Goal: Task Accomplishment & Management: Complete application form

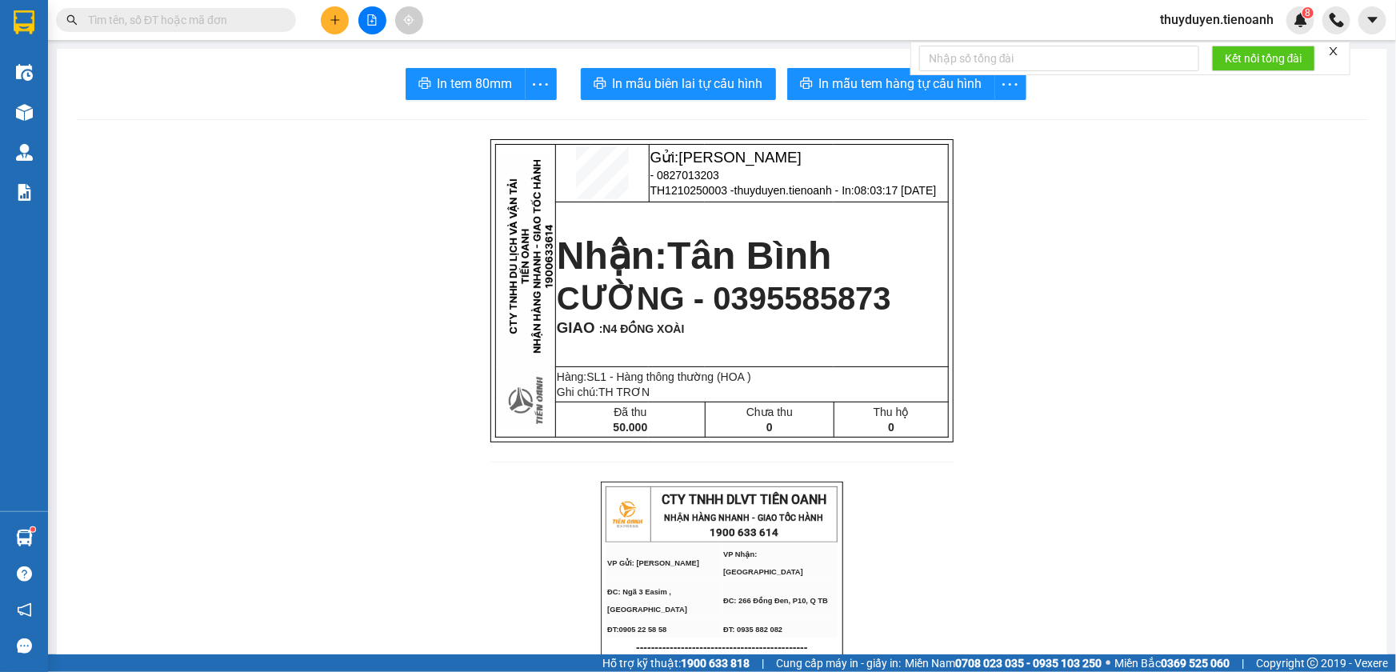
click at [1225, 10] on span "thuyduyen.tienoanh" at bounding box center [1217, 20] width 139 height 20
click at [1194, 49] on span "Đăng xuất" at bounding box center [1224, 50] width 106 height 18
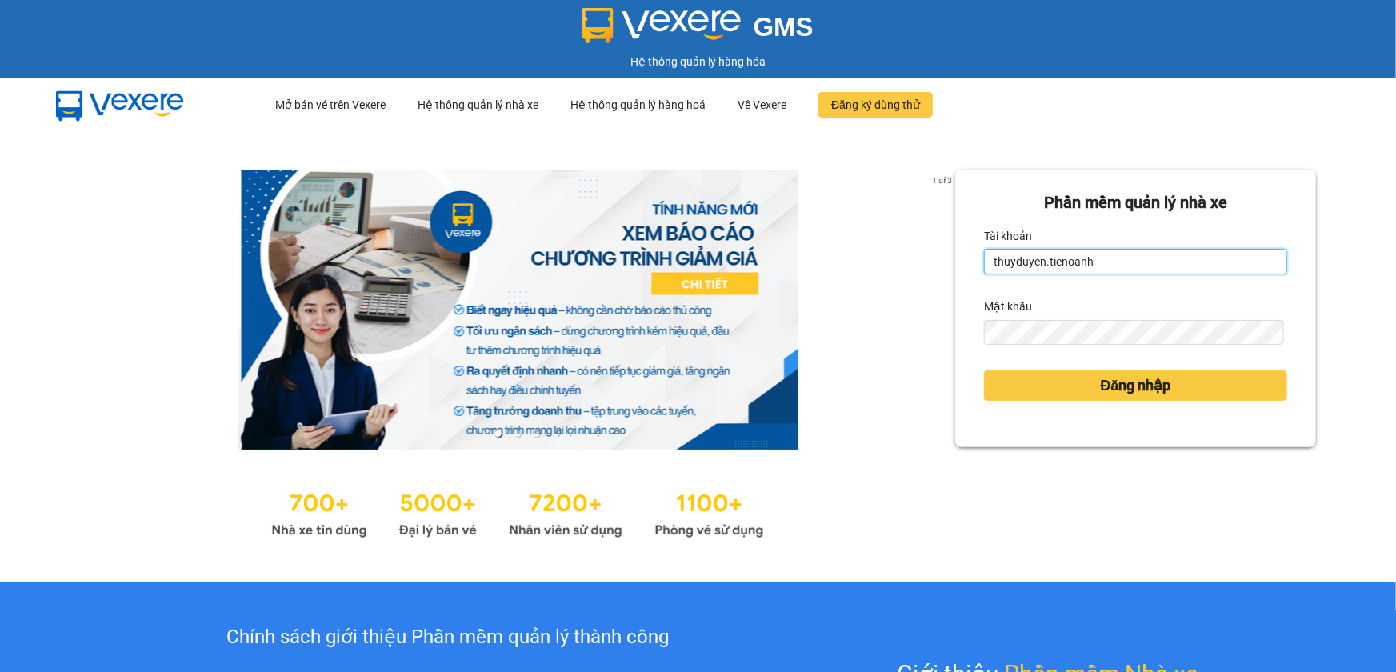
drag, startPoint x: 1167, startPoint y: 258, endPoint x: 1120, endPoint y: 264, distance: 47.6
click at [1160, 258] on input "thuyduyen.tienoanh" at bounding box center [1135, 262] width 303 height 26
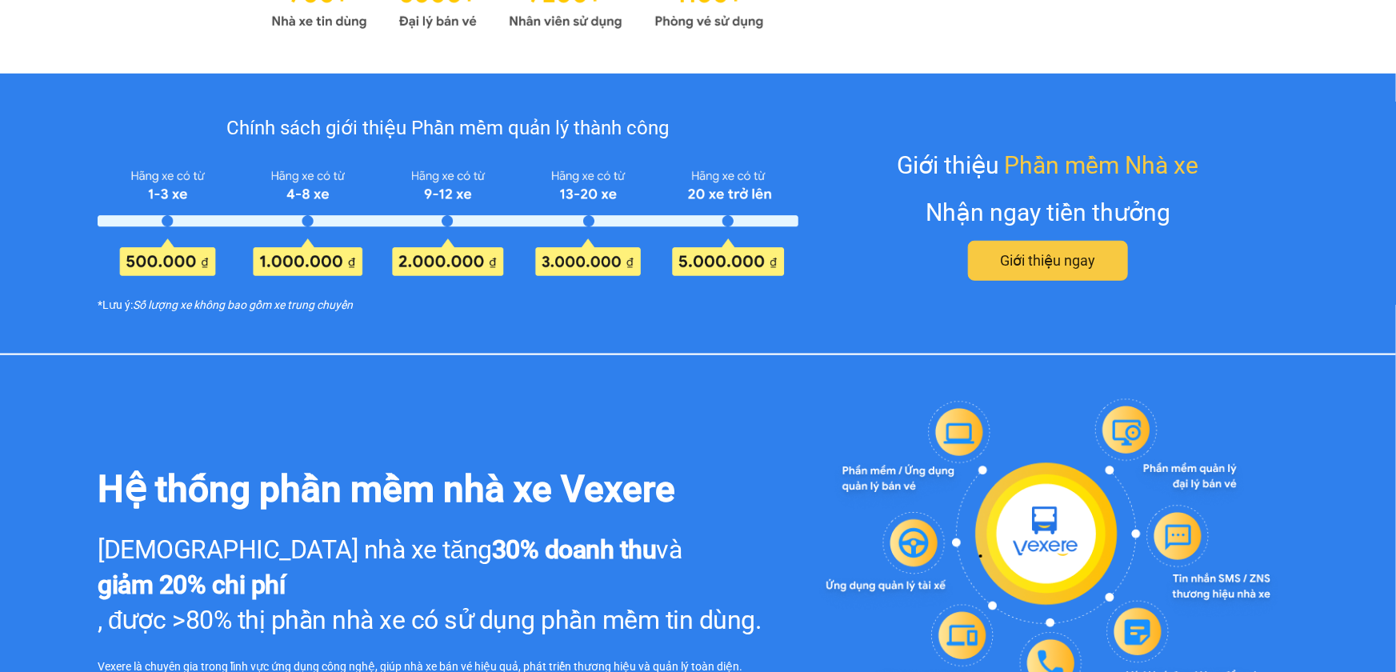
scroll to position [655, 0]
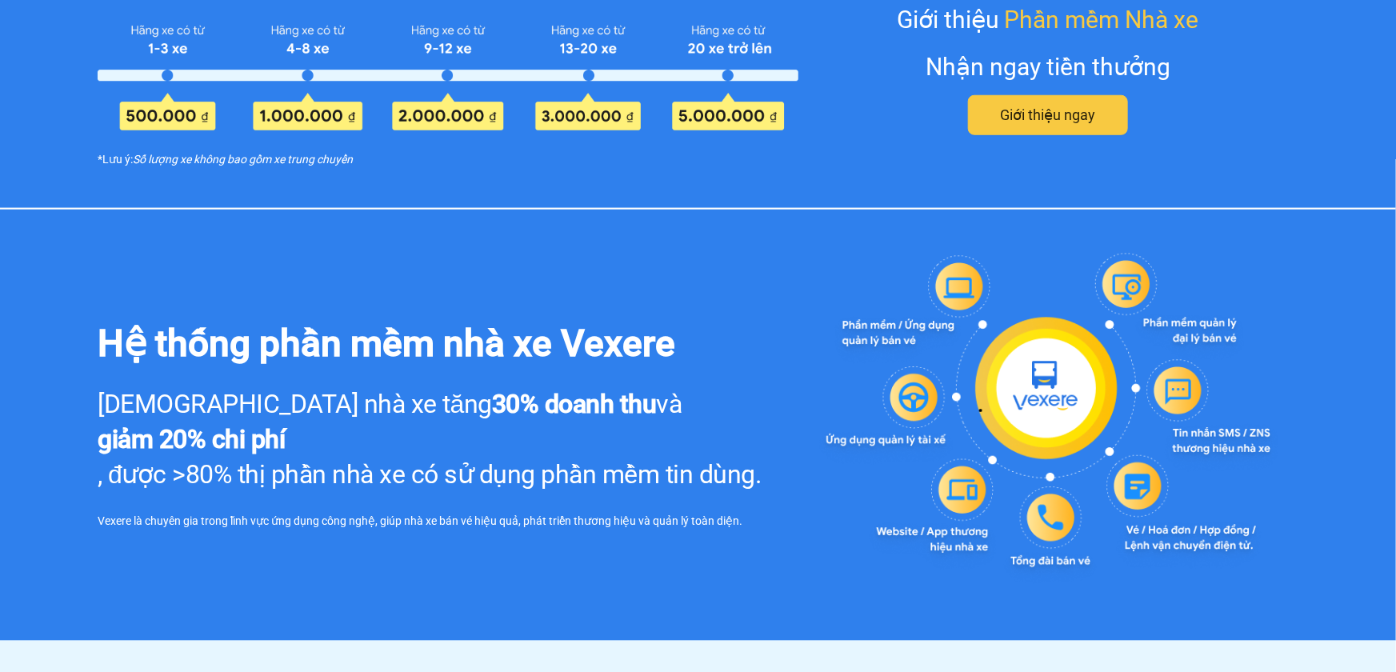
type input "thuytien.tienoanh"
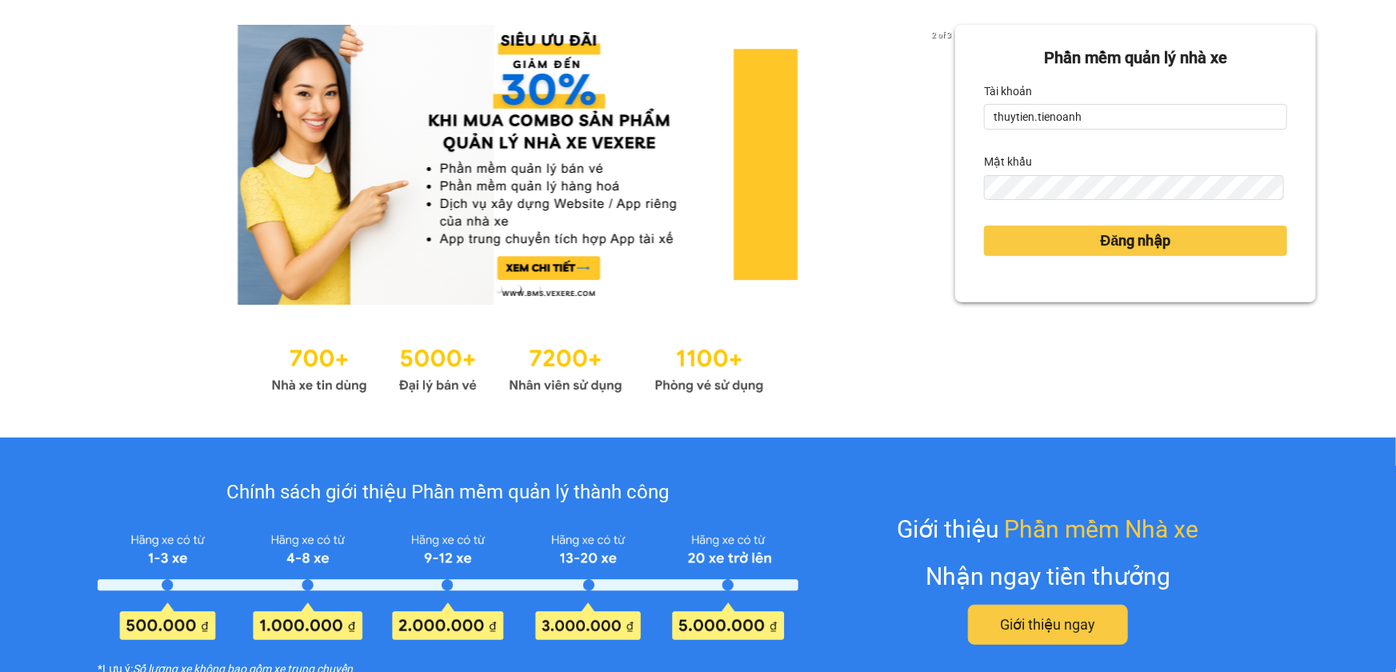
scroll to position [0, 0]
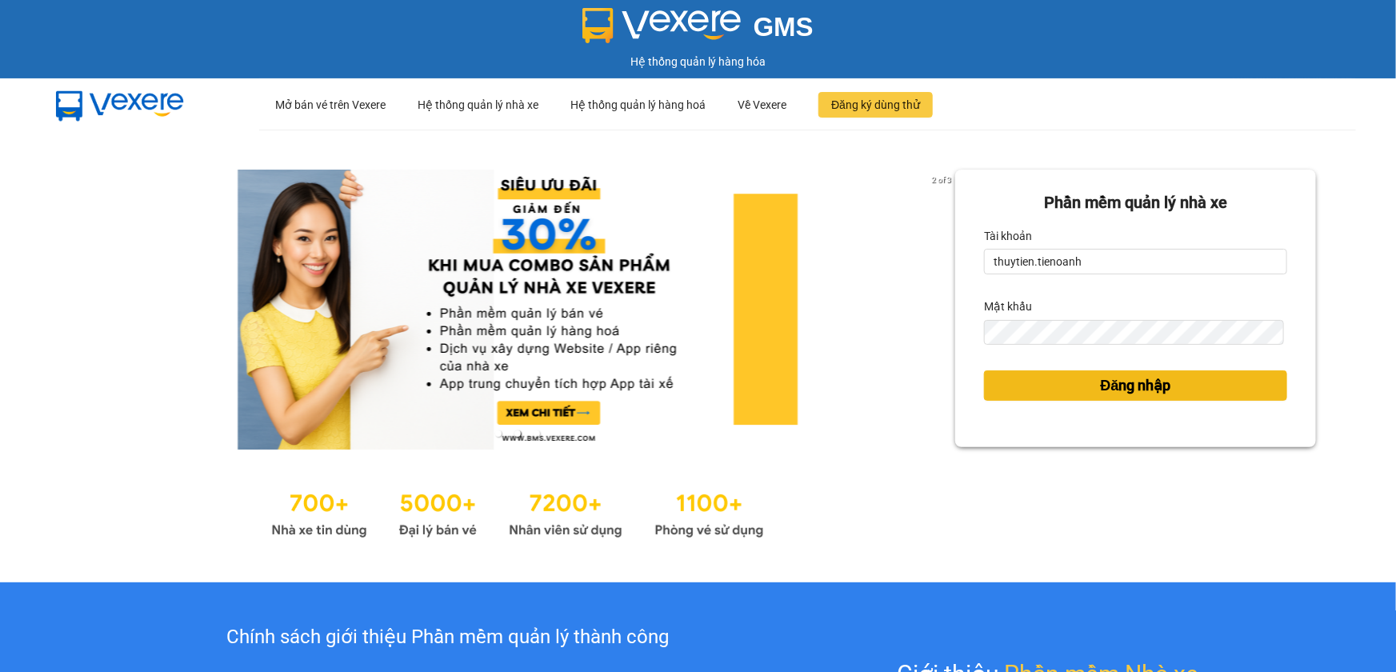
click at [1101, 383] on span "Đăng nhập" at bounding box center [1136, 386] width 70 height 22
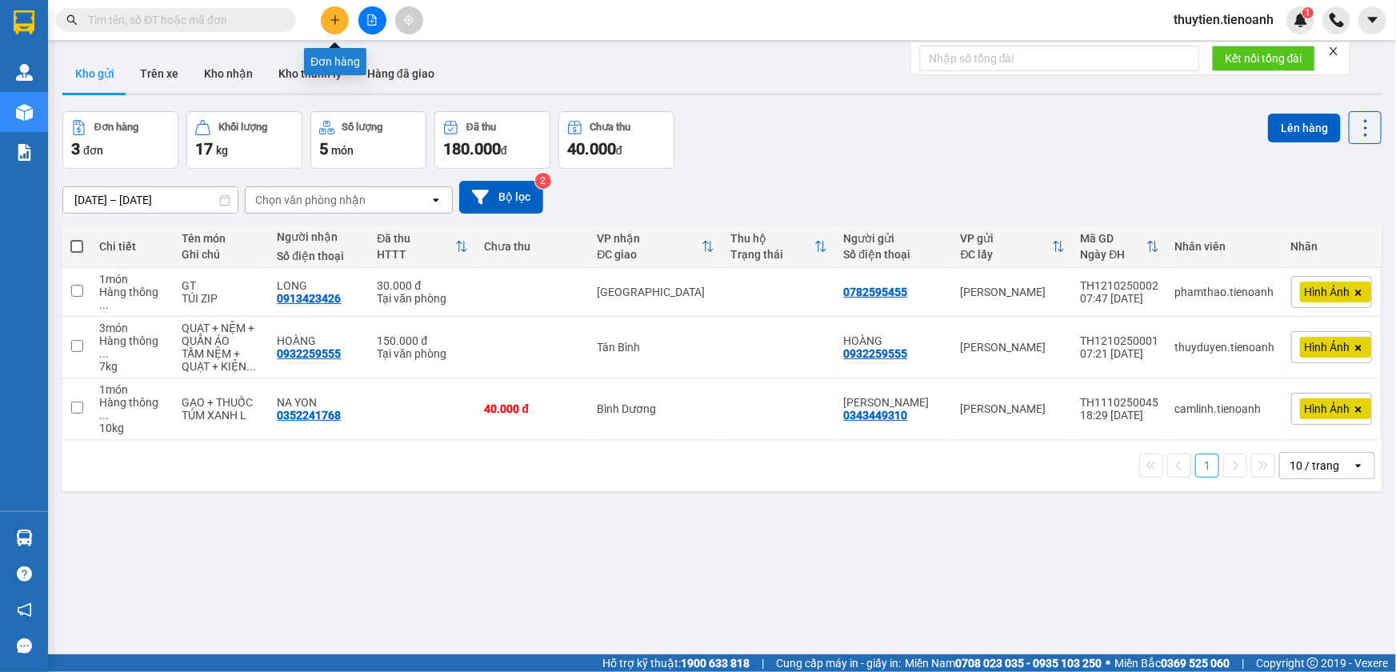
click at [336, 23] on icon "plus" at bounding box center [335, 19] width 11 height 11
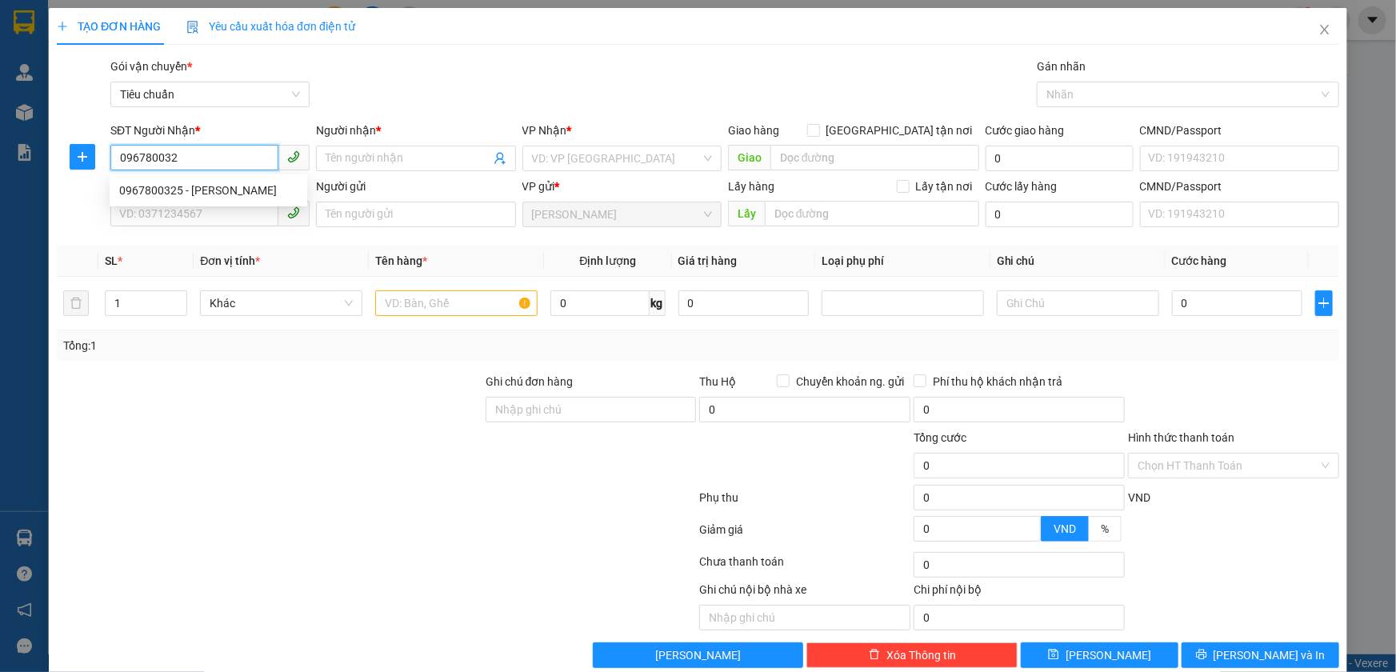
type input "0967800325"
click at [239, 186] on div "0967800325 - [PERSON_NAME]" at bounding box center [208, 191] width 178 height 18
type input "C HẢI"
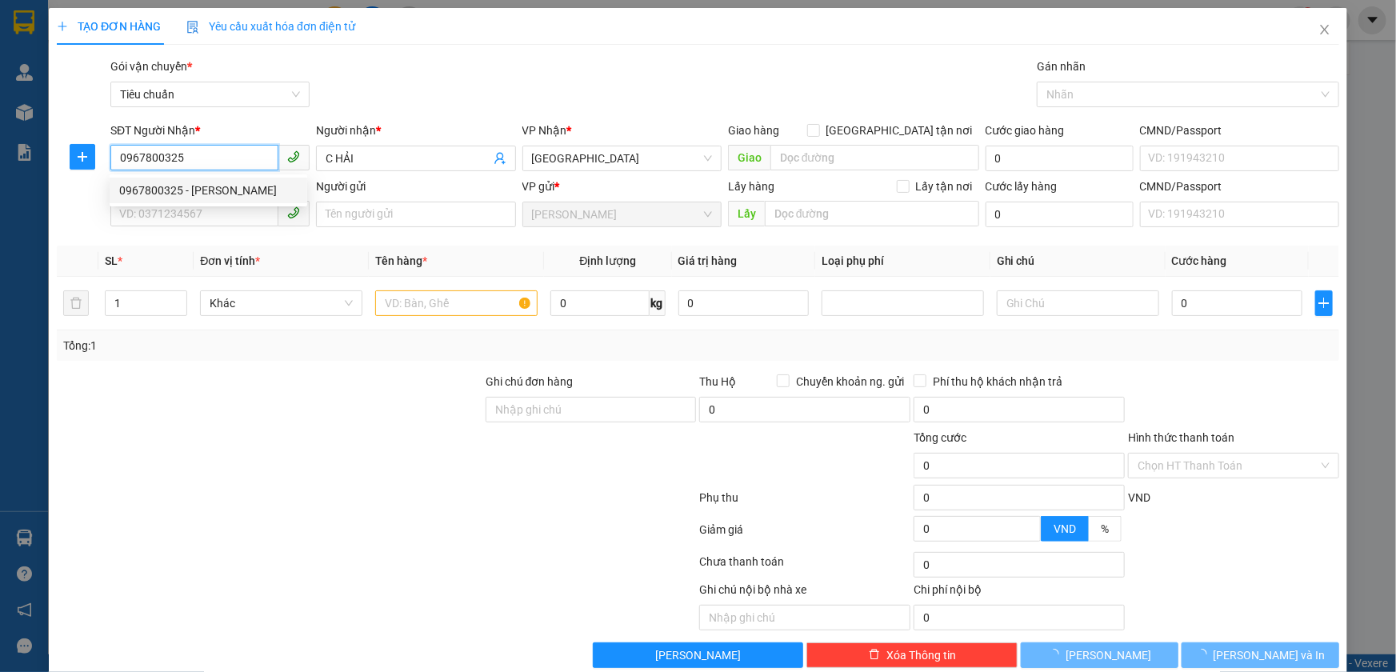
type input "40.000"
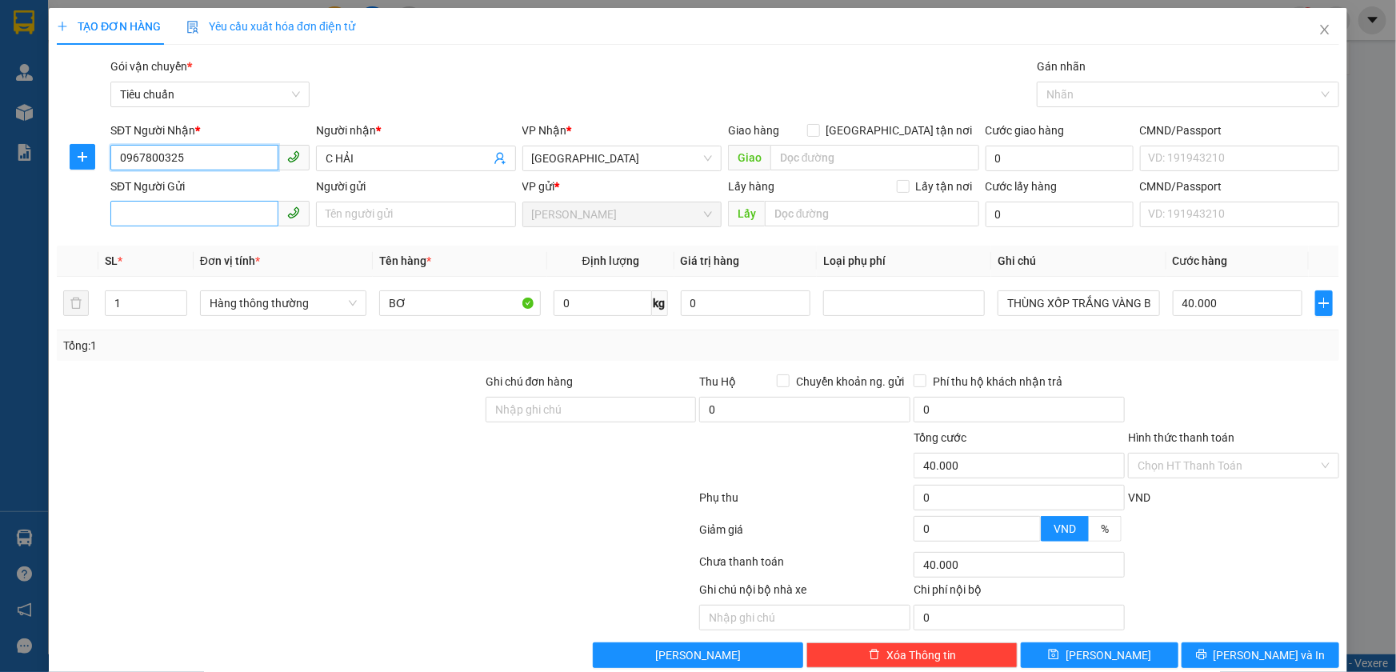
type input "0967800325"
click at [210, 207] on input "SĐT Người Gửi" at bounding box center [194, 214] width 168 height 26
click at [198, 248] on div "0971041891 - A SƠN" at bounding box center [208, 247] width 178 height 18
type input "0971041891"
type input "A SƠN"
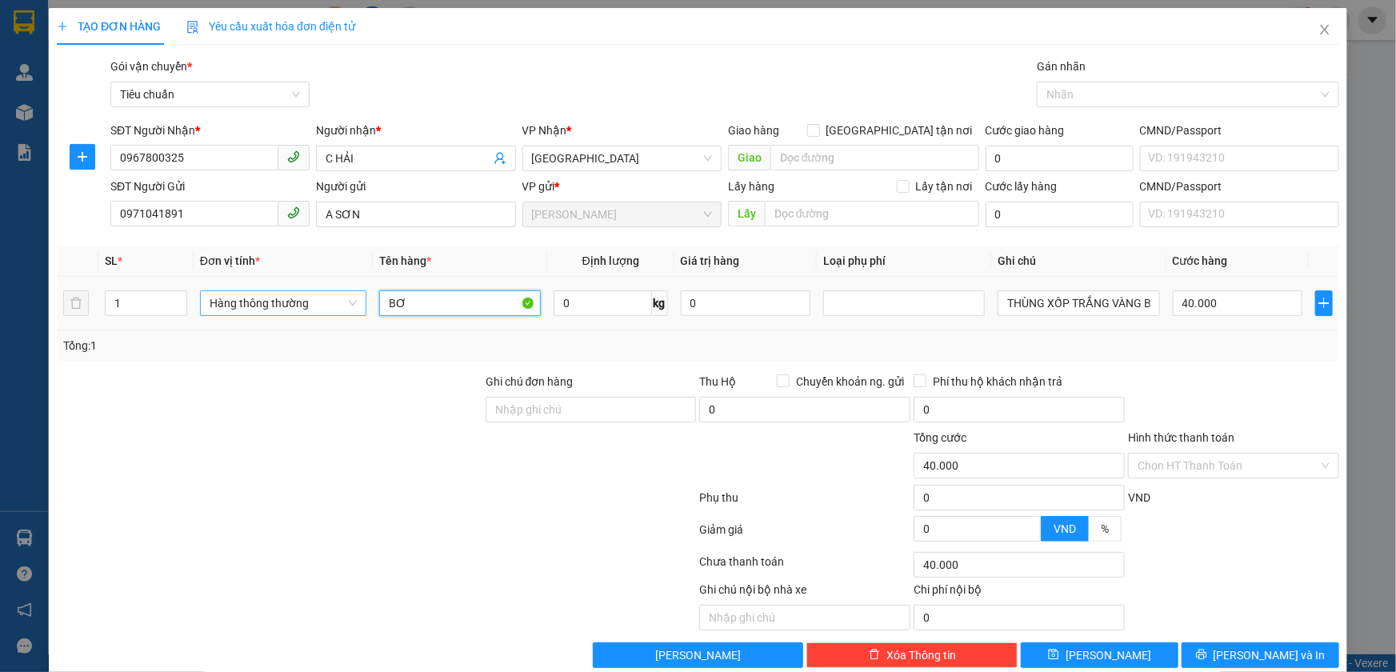
drag, startPoint x: 436, startPoint y: 307, endPoint x: 294, endPoint y: 307, distance: 141.7
click at [294, 307] on tr "1 Hàng thông thường BƠ 0 kg 0 THÙNG XỐP TRẮNG VÀNG BKX L 40.000" at bounding box center [698, 304] width 1283 height 54
type input "TÀI LIỆU"
drag, startPoint x: 37, startPoint y: 399, endPoint x: 224, endPoint y: 481, distance: 204.6
click at [88, 431] on div "TẠO ĐƠN HÀNG Yêu cầu xuất hóa đơn điện tử Transit Pickup Surcharge Ids Transit …" at bounding box center [698, 336] width 1396 height 672
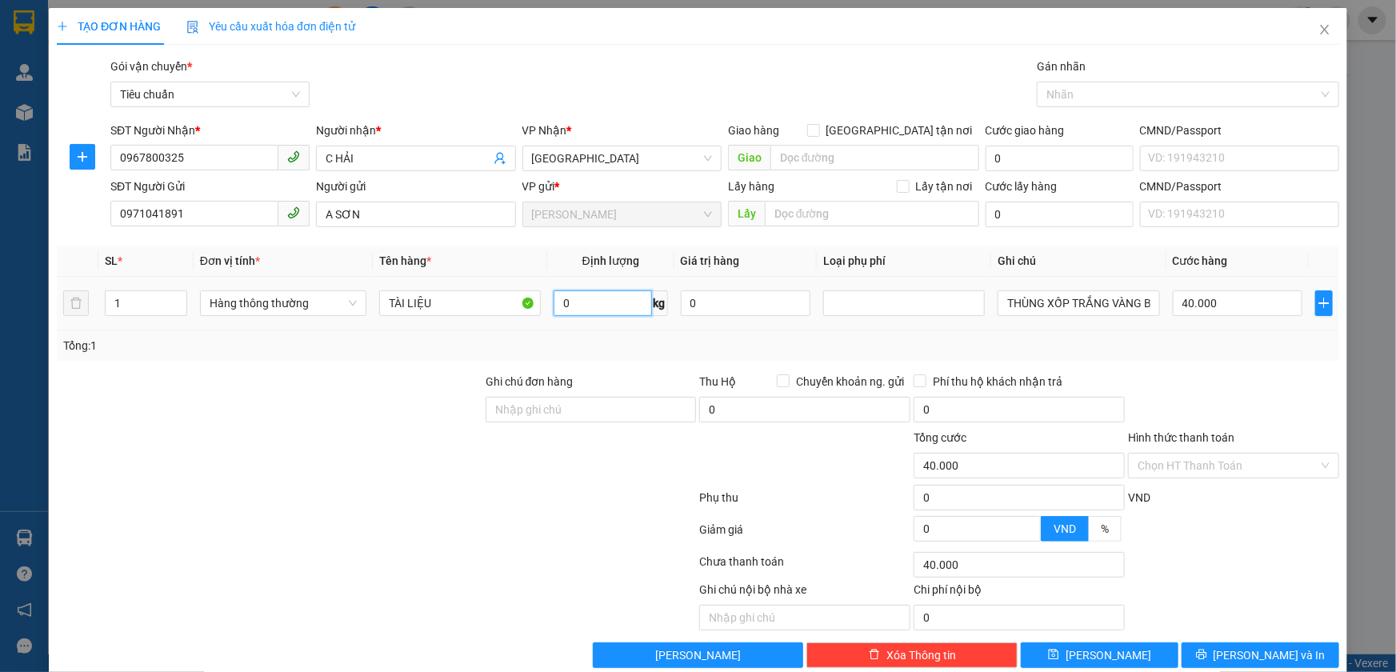
click at [616, 300] on input "0" at bounding box center [603, 303] width 98 height 26
type input "1"
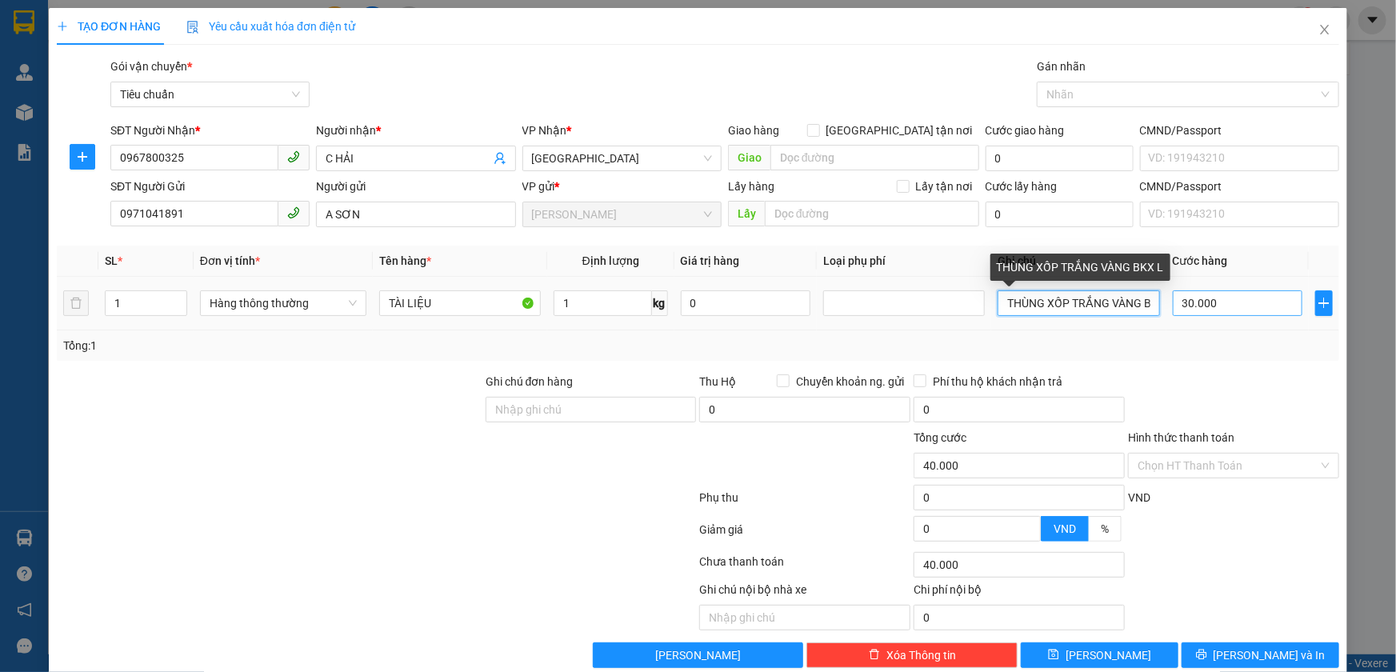
type input "30.000"
drag, startPoint x: 998, startPoint y: 299, endPoint x: 1198, endPoint y: 309, distance: 200.3
click at [1198, 309] on tr "1 Hàng thông thường TÀI LIỆU 1 kg 0 THÙNG XỐP TRẮNG VÀNG BKX L 30.000" at bounding box center [698, 304] width 1283 height 54
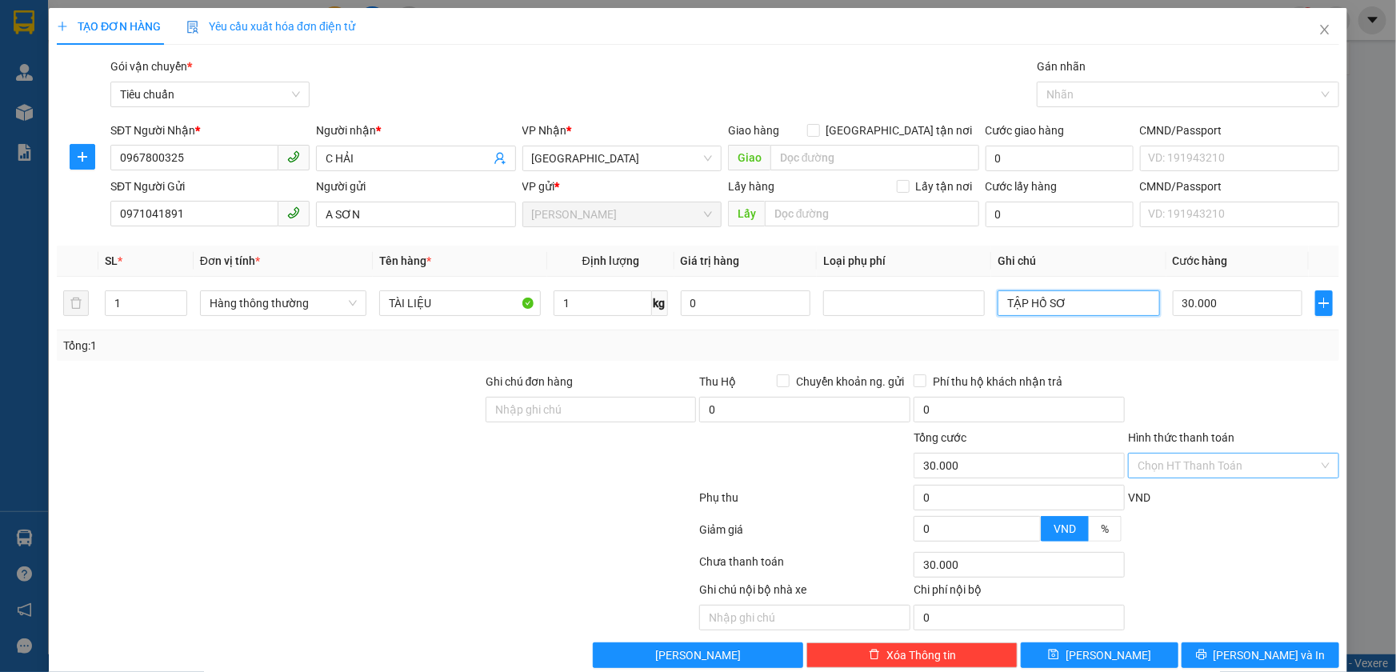
type input "TẬP HỒ SƠ"
click at [1178, 469] on input "Hình thức thanh toán" at bounding box center [1228, 466] width 181 height 24
click at [1150, 503] on div "Tại văn phòng" at bounding box center [1224, 497] width 190 height 18
type input "0"
click at [1257, 655] on span "[PERSON_NAME] và In" at bounding box center [1270, 656] width 112 height 18
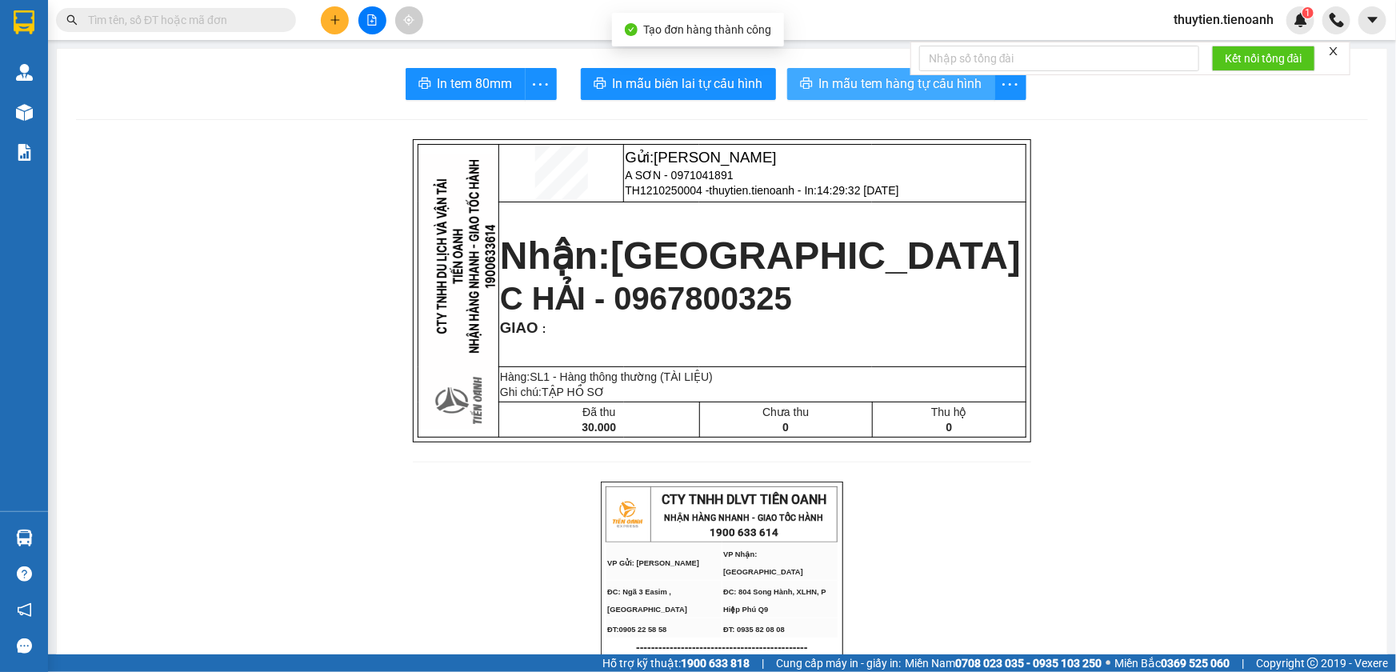
click at [903, 85] on span "In mẫu tem hàng tự cấu hình" at bounding box center [900, 84] width 163 height 20
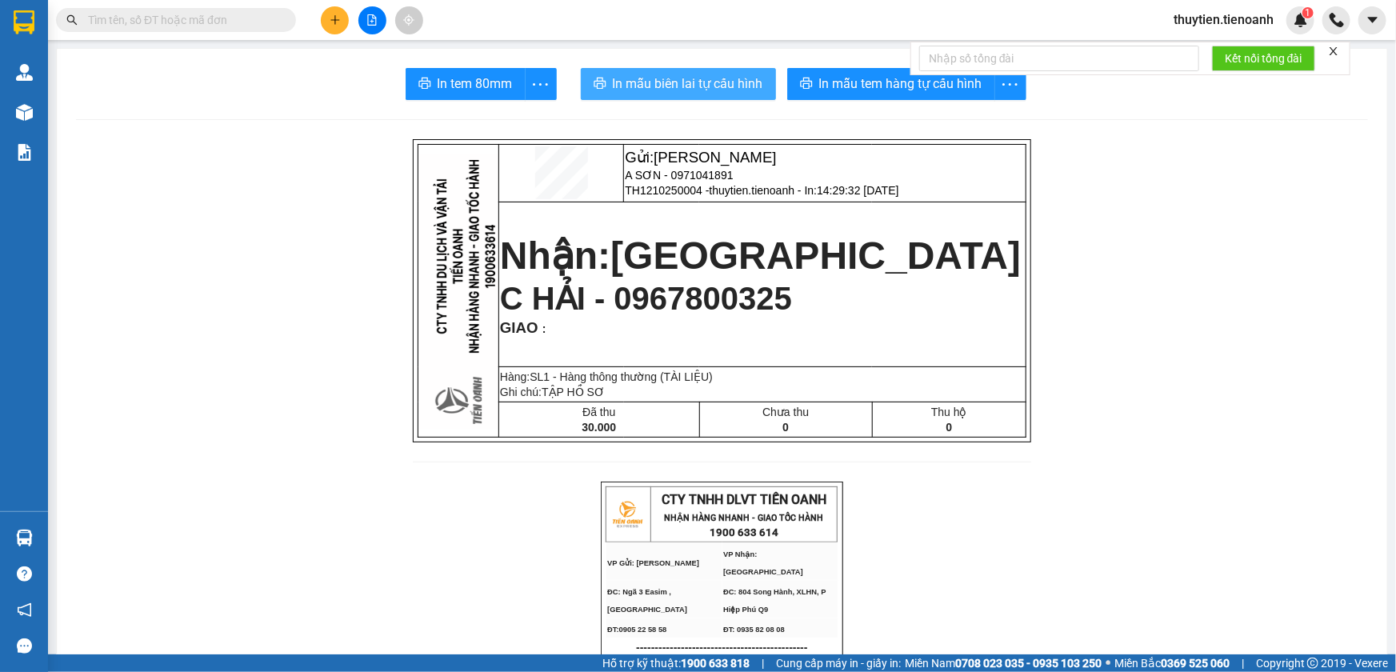
click at [703, 87] on span "In mẫu biên lai tự cấu hình" at bounding box center [688, 84] width 150 height 20
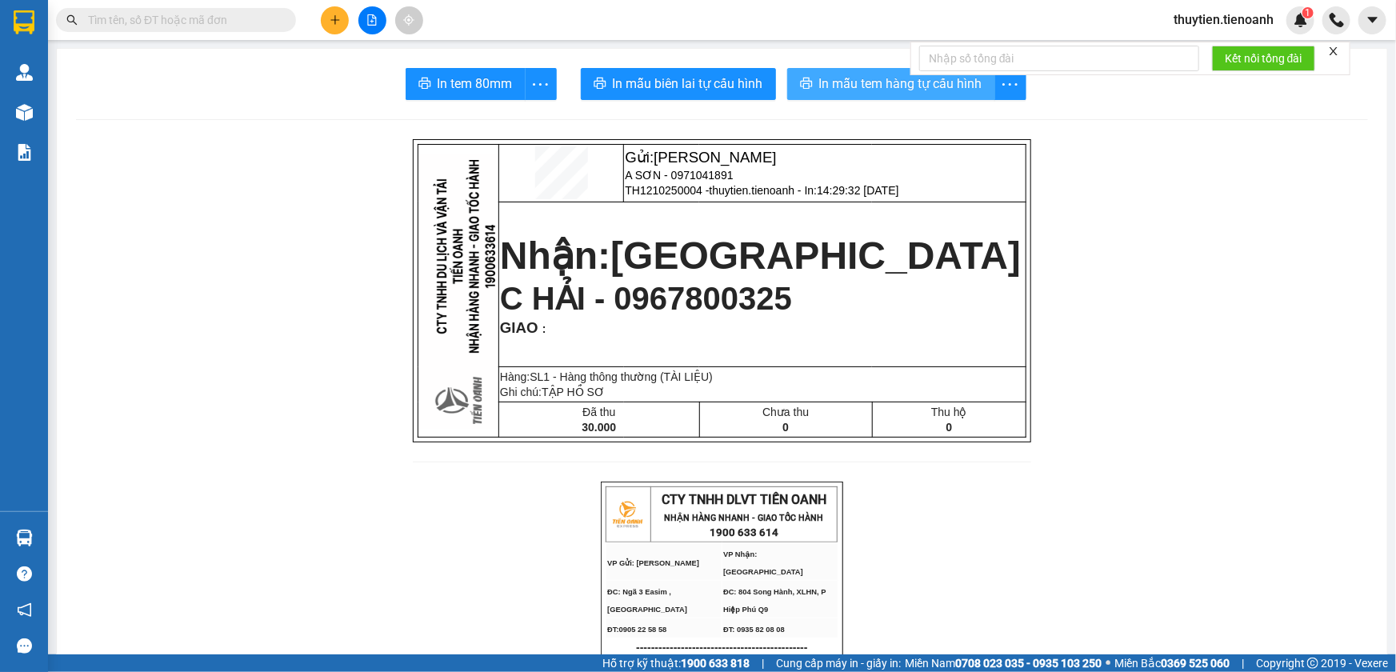
click at [861, 87] on span "In mẫu tem hàng tự cấu hình" at bounding box center [900, 84] width 163 height 20
click at [340, 21] on icon "plus" at bounding box center [335, 19] width 11 height 11
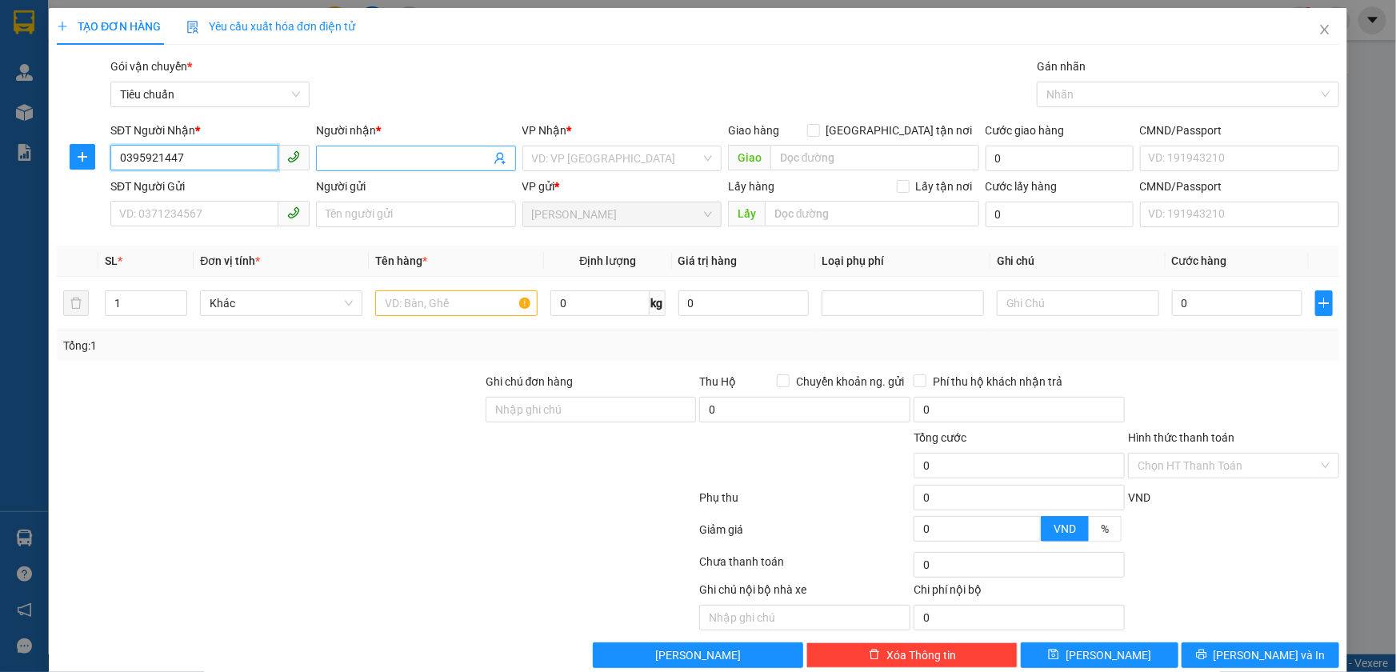
type input "0395921447"
click at [339, 151] on input "Người nhận *" at bounding box center [408, 159] width 164 height 18
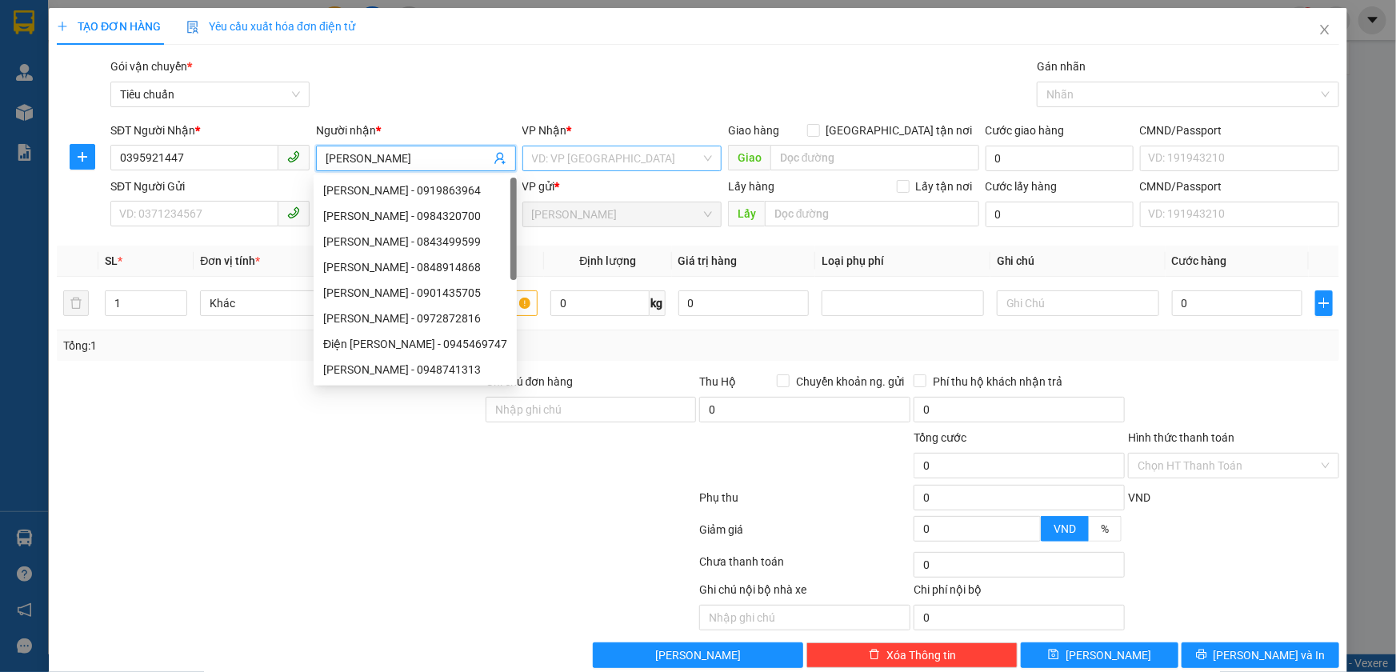
type input "[PERSON_NAME]"
click at [592, 158] on input "search" at bounding box center [616, 158] width 169 height 24
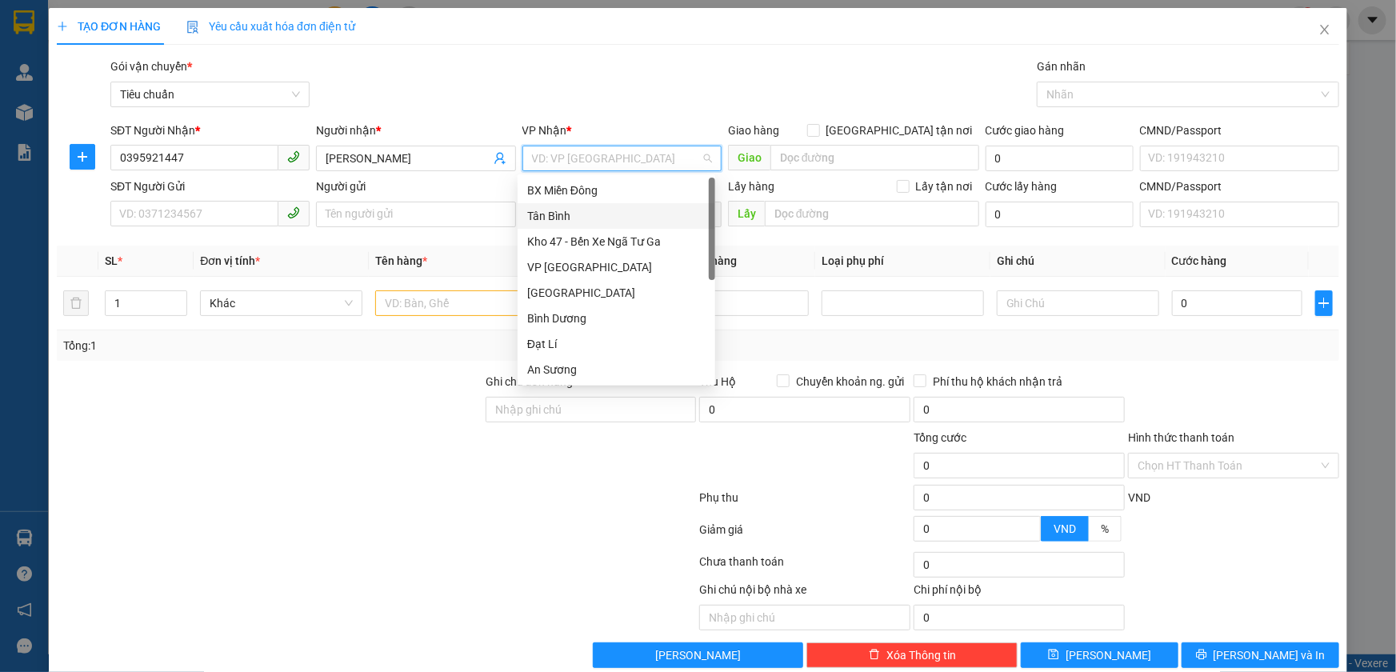
drag, startPoint x: 547, startPoint y: 222, endPoint x: 557, endPoint y: 224, distance: 10.7
click at [547, 222] on div "Tân Bình" at bounding box center [616, 216] width 178 height 18
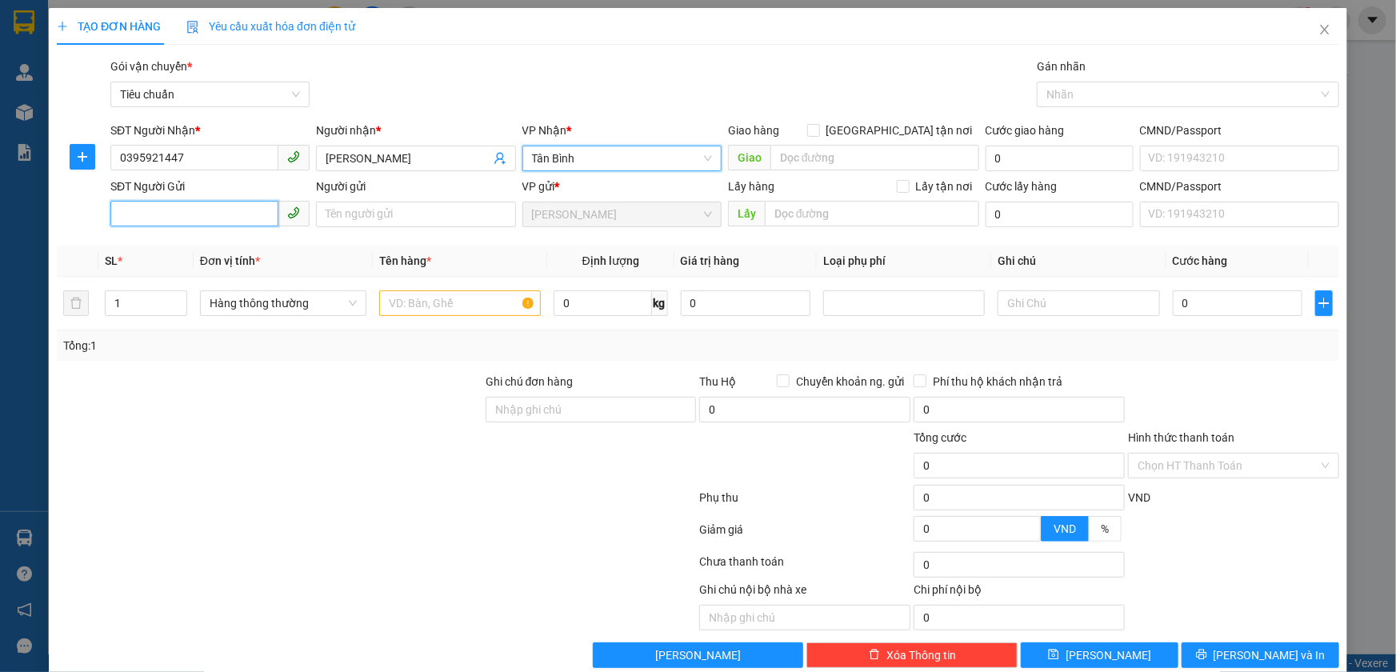
click at [174, 215] on input "SĐT Người Gửi" at bounding box center [194, 214] width 168 height 26
type input "0328156084"
click at [218, 248] on div "0328156084 - C Niên" at bounding box center [208, 247] width 178 height 18
type input "C Niên"
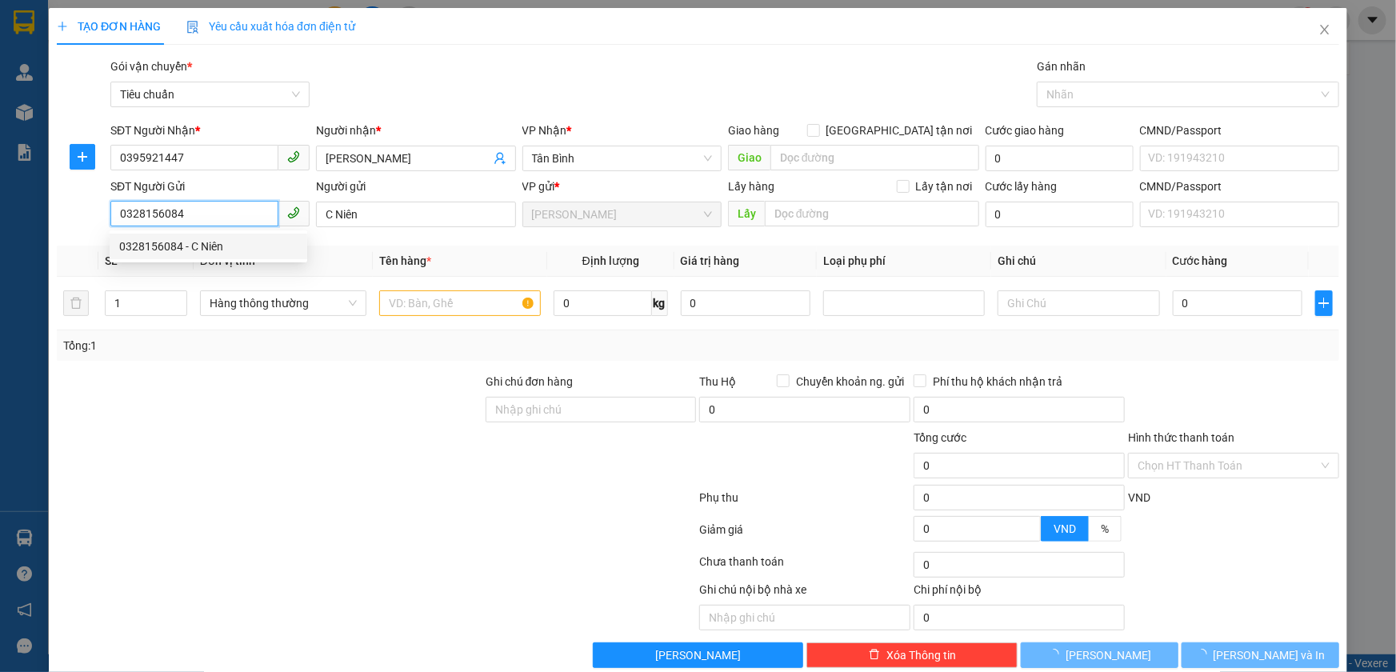
type input "60.000"
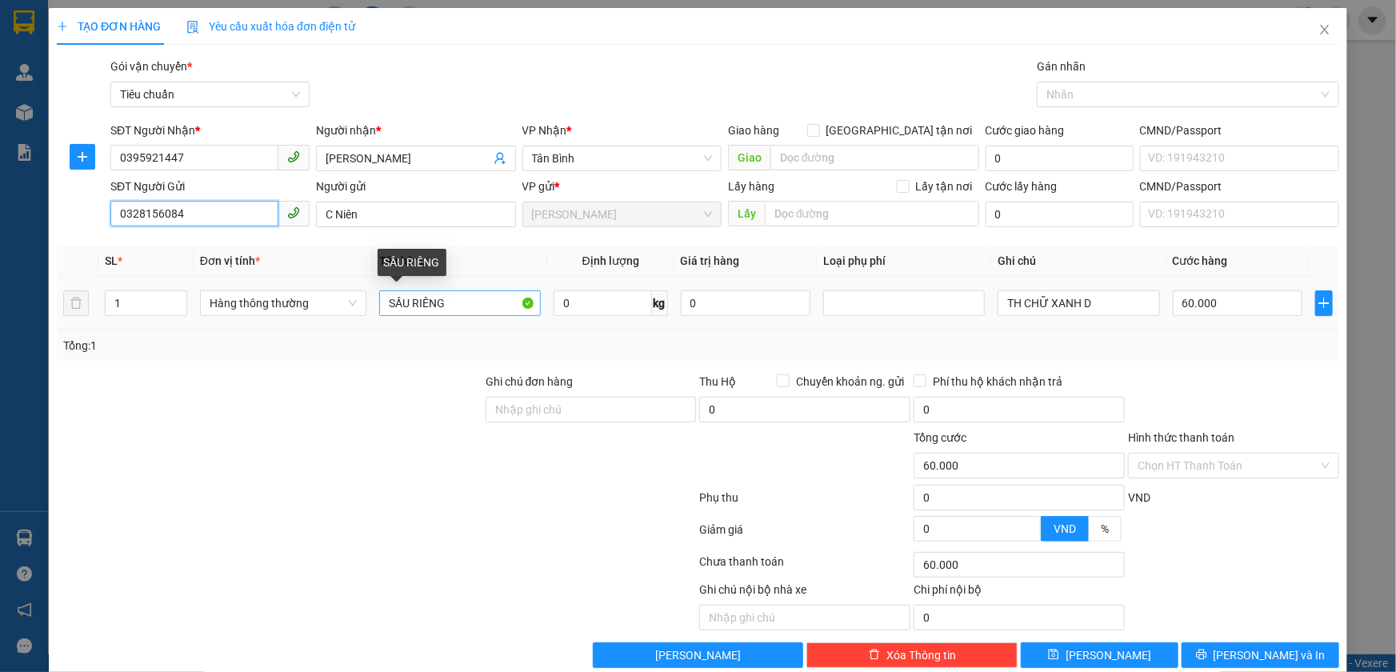
type input "0328156084"
drag, startPoint x: 456, startPoint y: 306, endPoint x: 254, endPoint y: 301, distance: 201.7
click at [249, 307] on tr "1 Hàng thông thường SẦU RIÊNG 0 kg 0 TH CHỮ XANH D 60.000" at bounding box center [698, 304] width 1283 height 54
type input "THỨC ĂN + QUẦN ÁO"
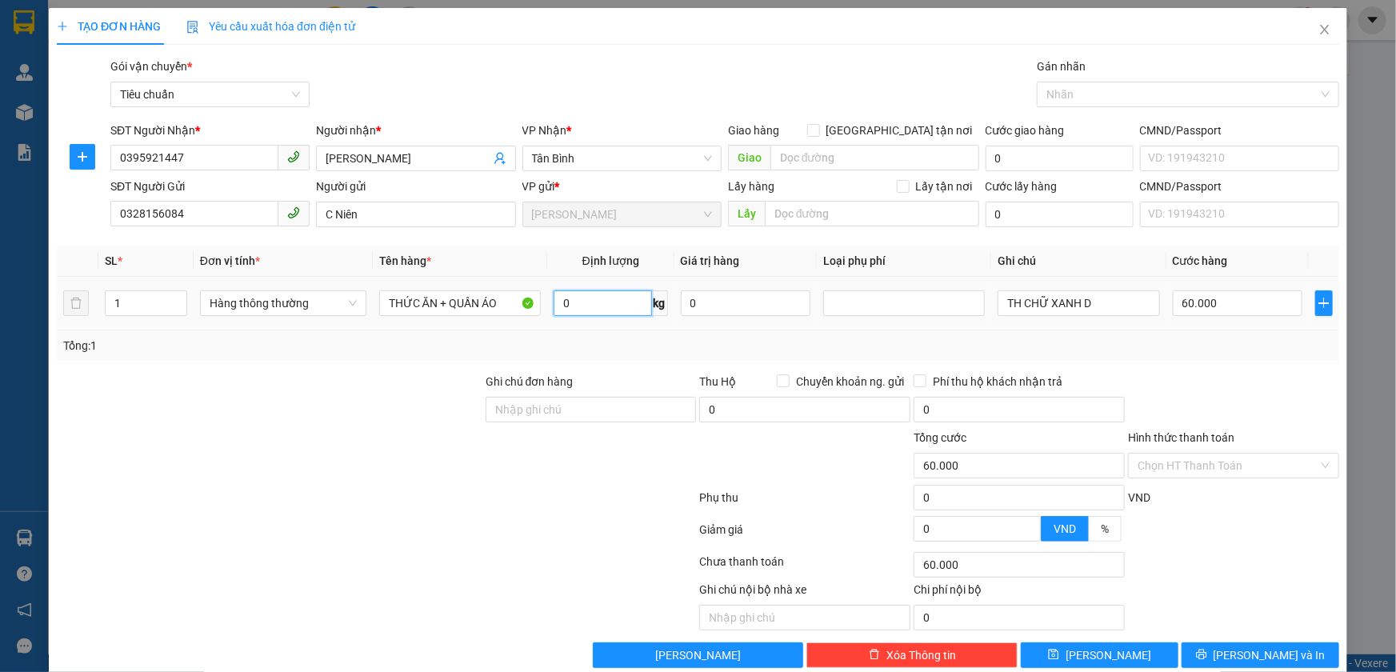
click at [597, 302] on input "0" at bounding box center [603, 303] width 98 height 26
type input "22"
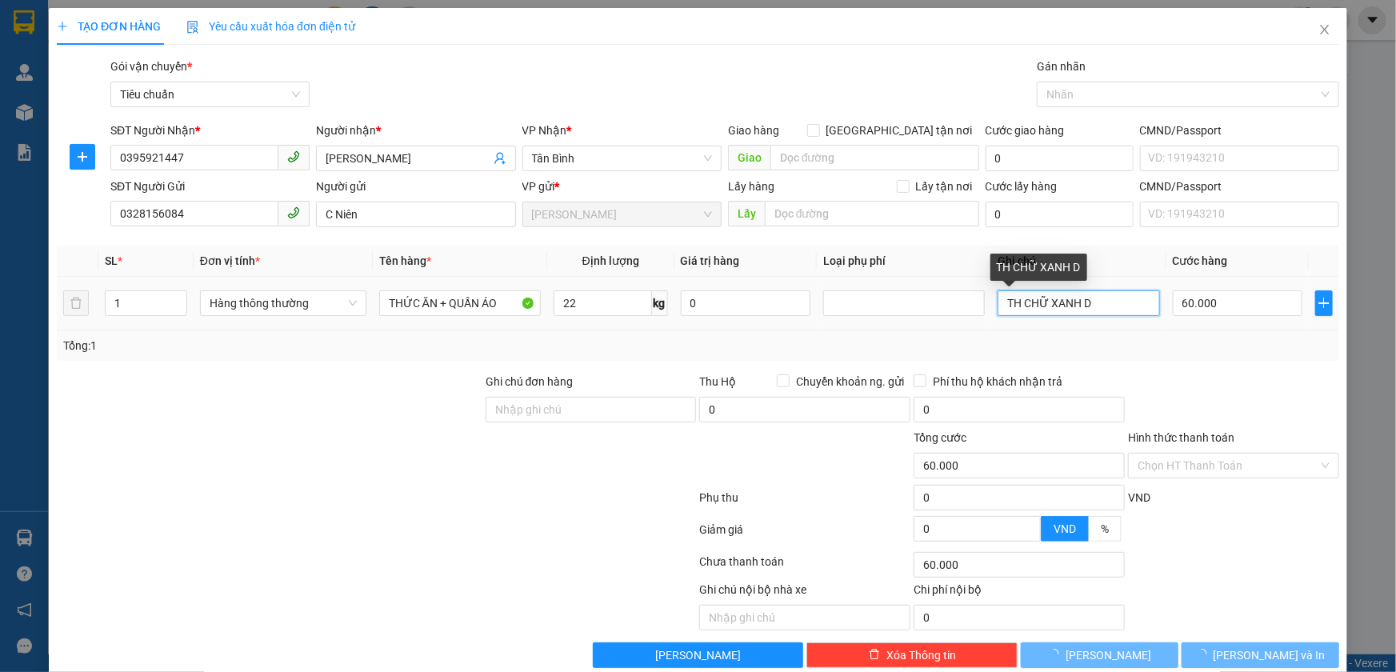
drag, startPoint x: 1024, startPoint y: 304, endPoint x: 852, endPoint y: 320, distance: 172.0
click at [830, 304] on tr "1 Hàng thông thường THỨC ĂN + QUẦN ÁO 22 kg 0 TH CHỮ XANH D 60.000" at bounding box center [698, 304] width 1283 height 54
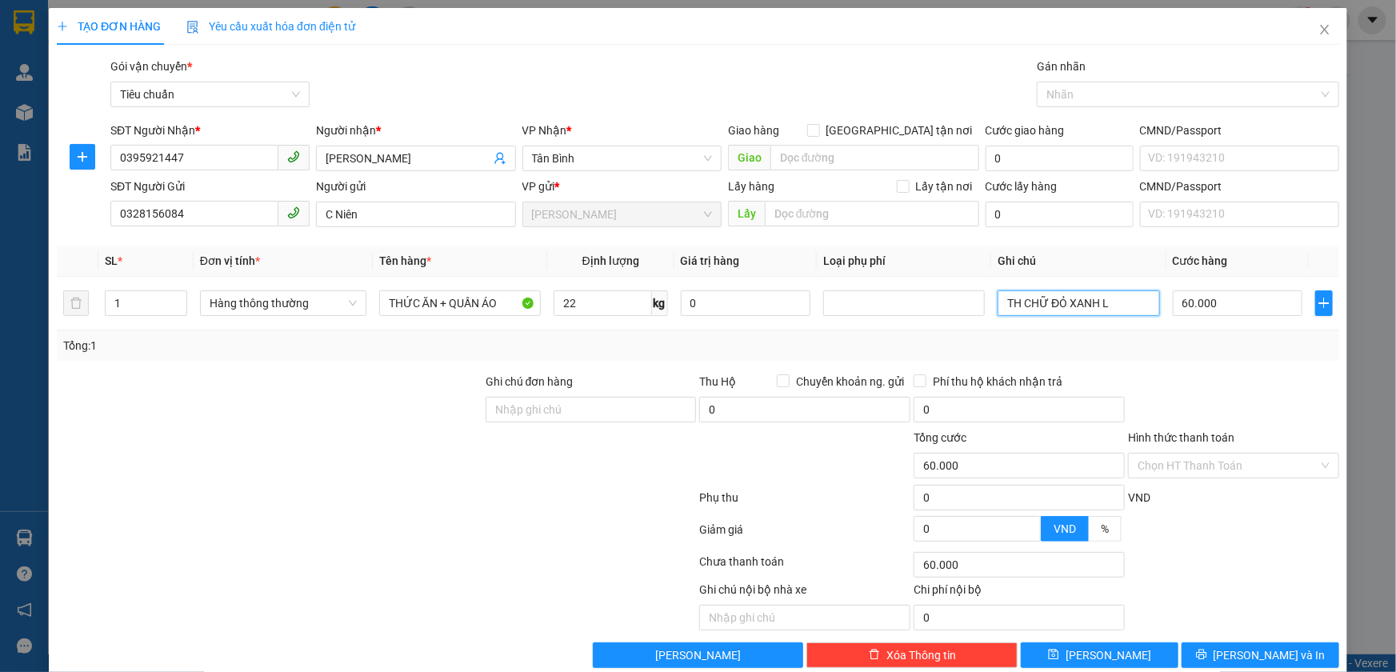
type input "TH CHỮ ĐỎ XANH L"
click at [1164, 480] on div "Hình thức thanh toán Chọn HT Thanh Toán" at bounding box center [1233, 457] width 211 height 56
click at [1162, 470] on input "Hình thức thanh toán" at bounding box center [1228, 466] width 181 height 24
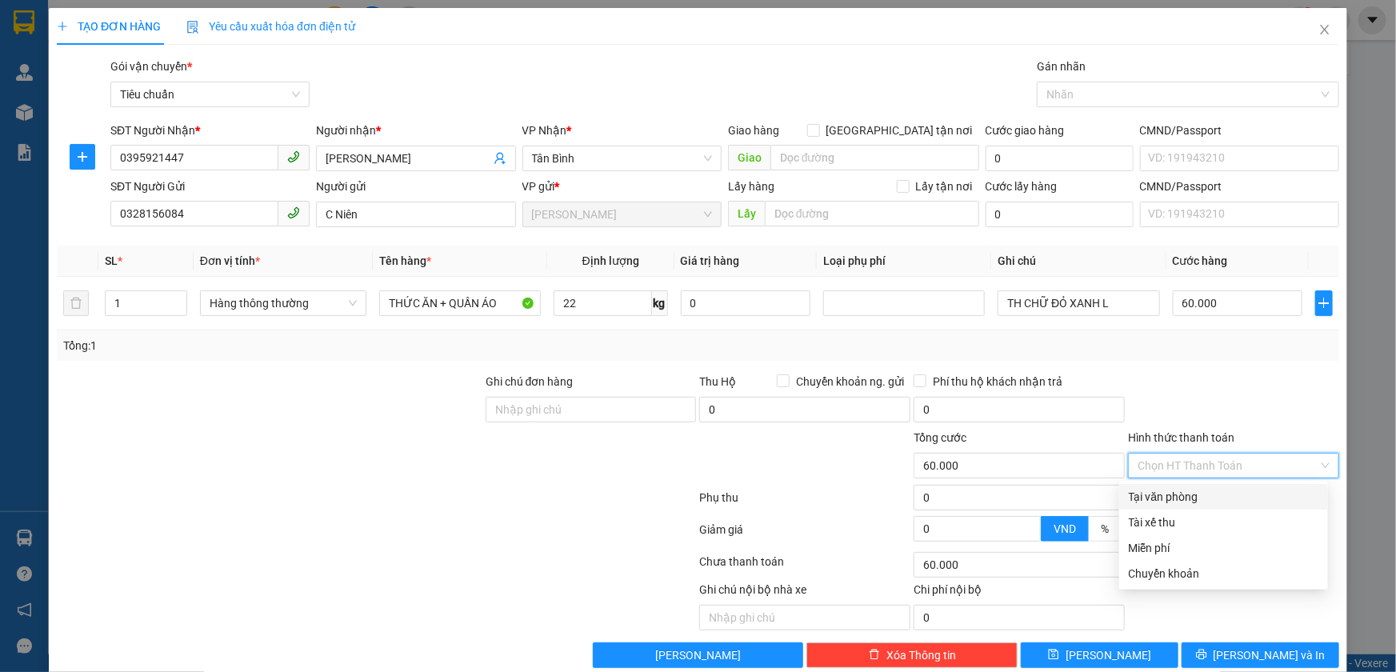
click at [1158, 493] on div "Tại văn phòng" at bounding box center [1224, 497] width 190 height 18
type input "0"
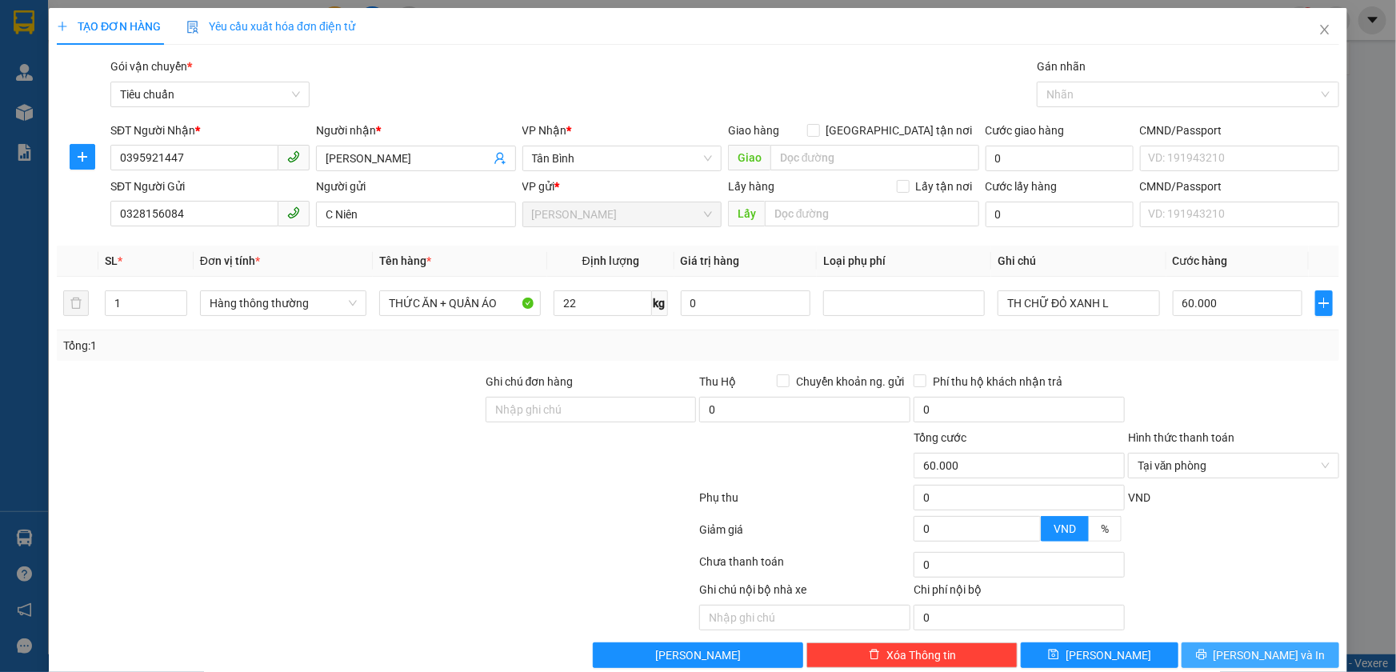
click at [1254, 654] on span "[PERSON_NAME] và In" at bounding box center [1270, 656] width 112 height 18
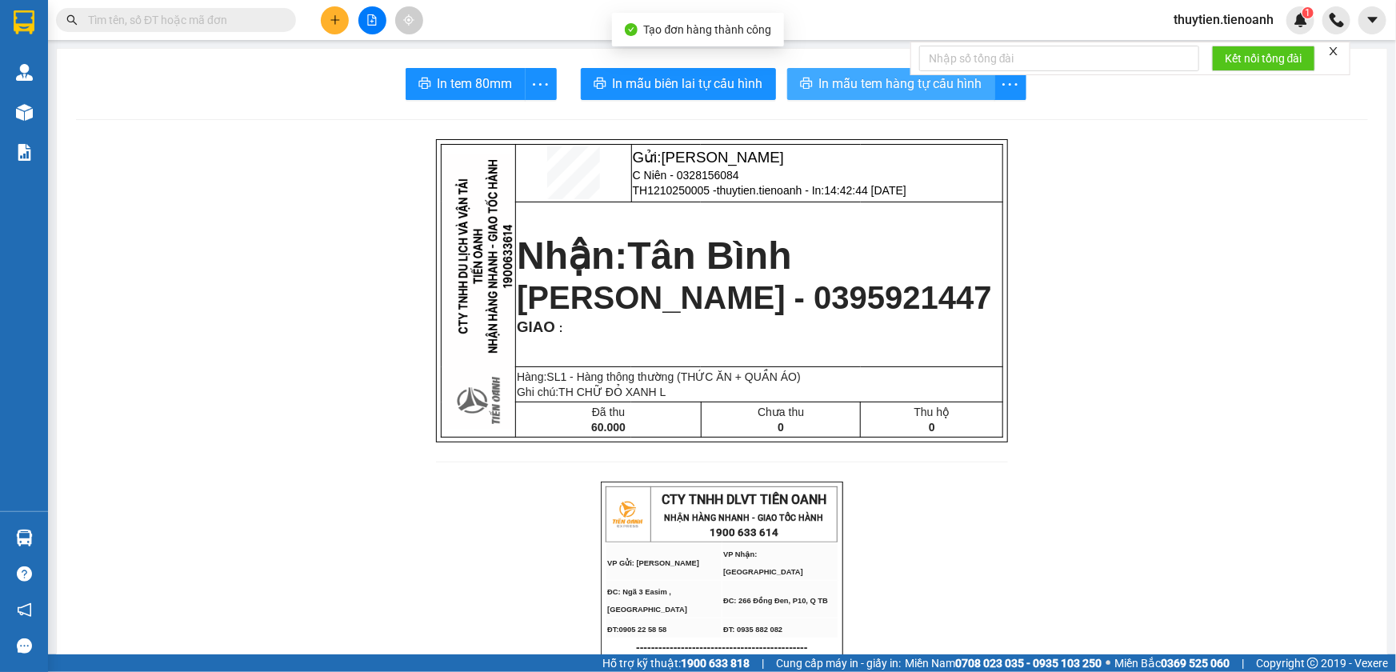
click at [855, 79] on span "In mẫu tem hàng tự cấu hình" at bounding box center [900, 84] width 163 height 20
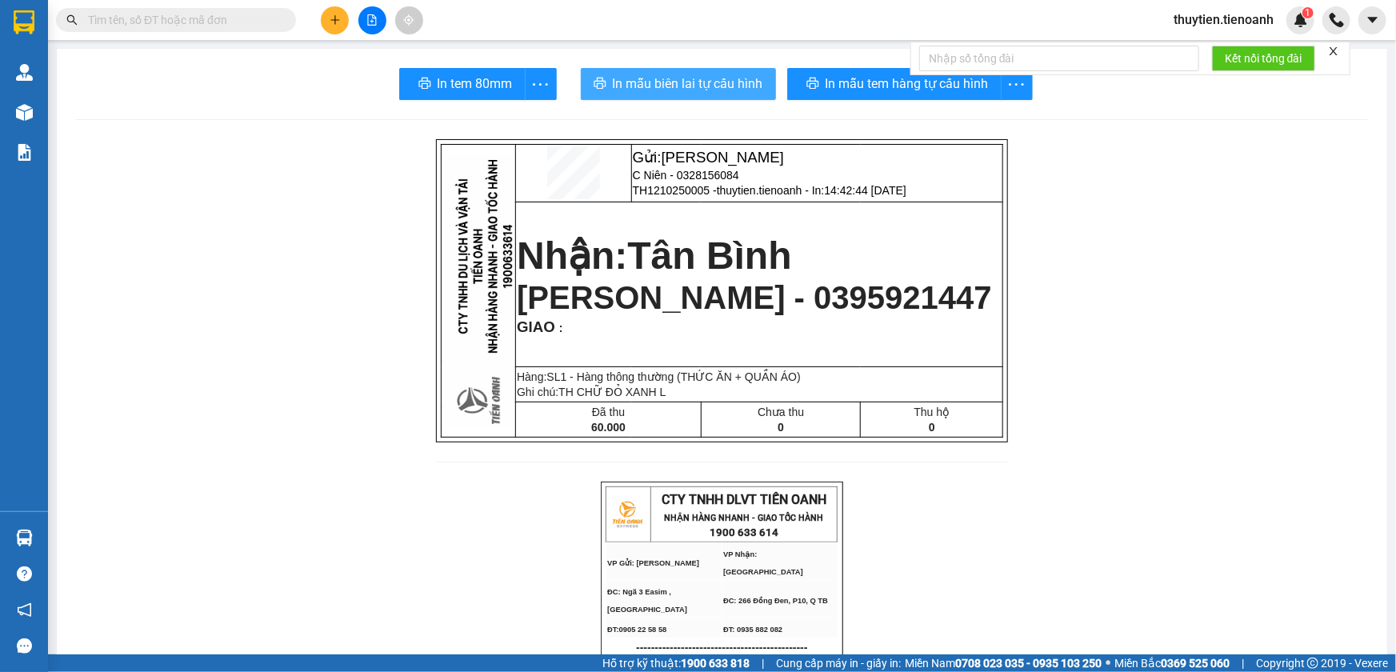
click at [687, 90] on span "In mẫu biên lai tự cấu hình" at bounding box center [688, 84] width 150 height 20
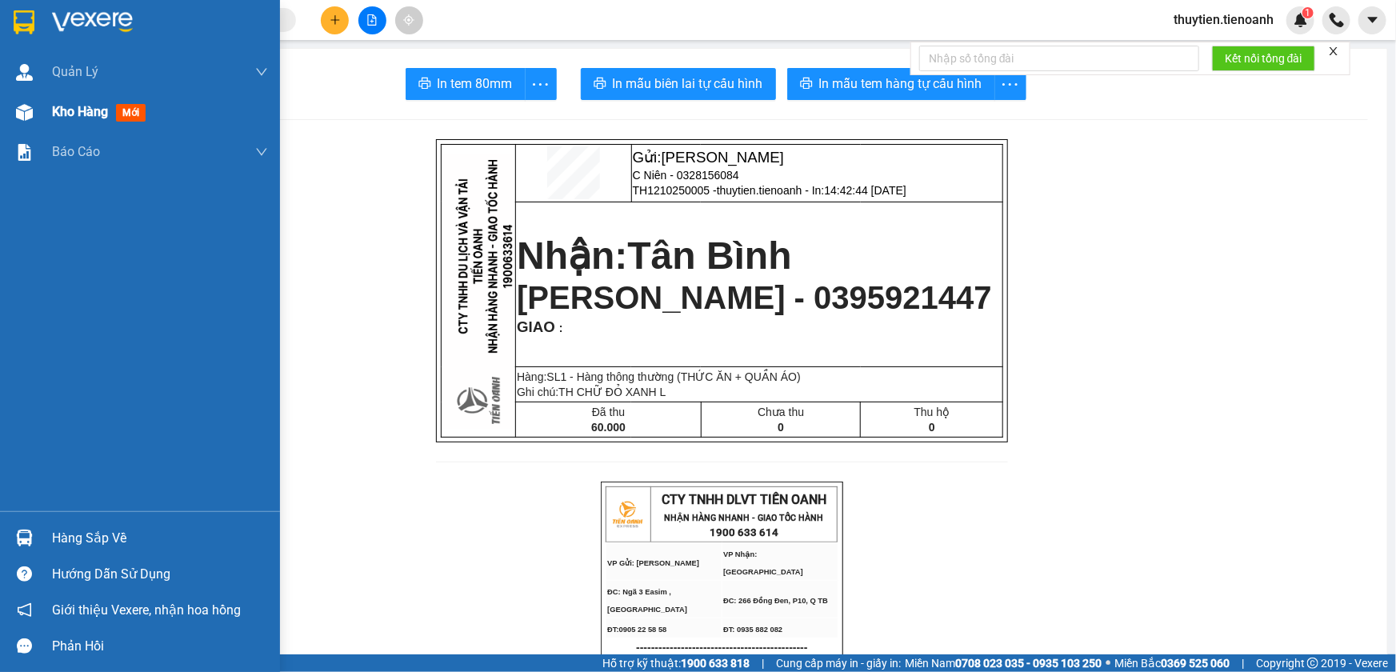
click at [26, 112] on img at bounding box center [24, 112] width 17 height 17
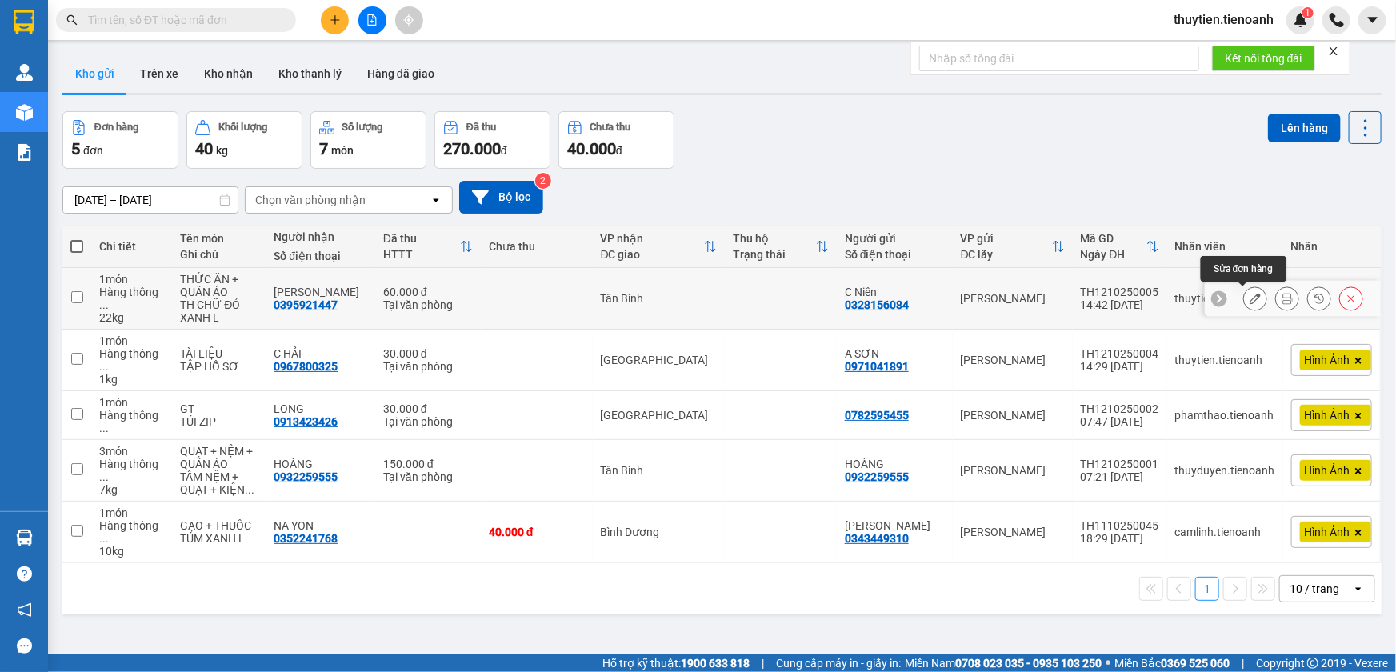
click at [1250, 294] on icon at bounding box center [1255, 298] width 11 height 11
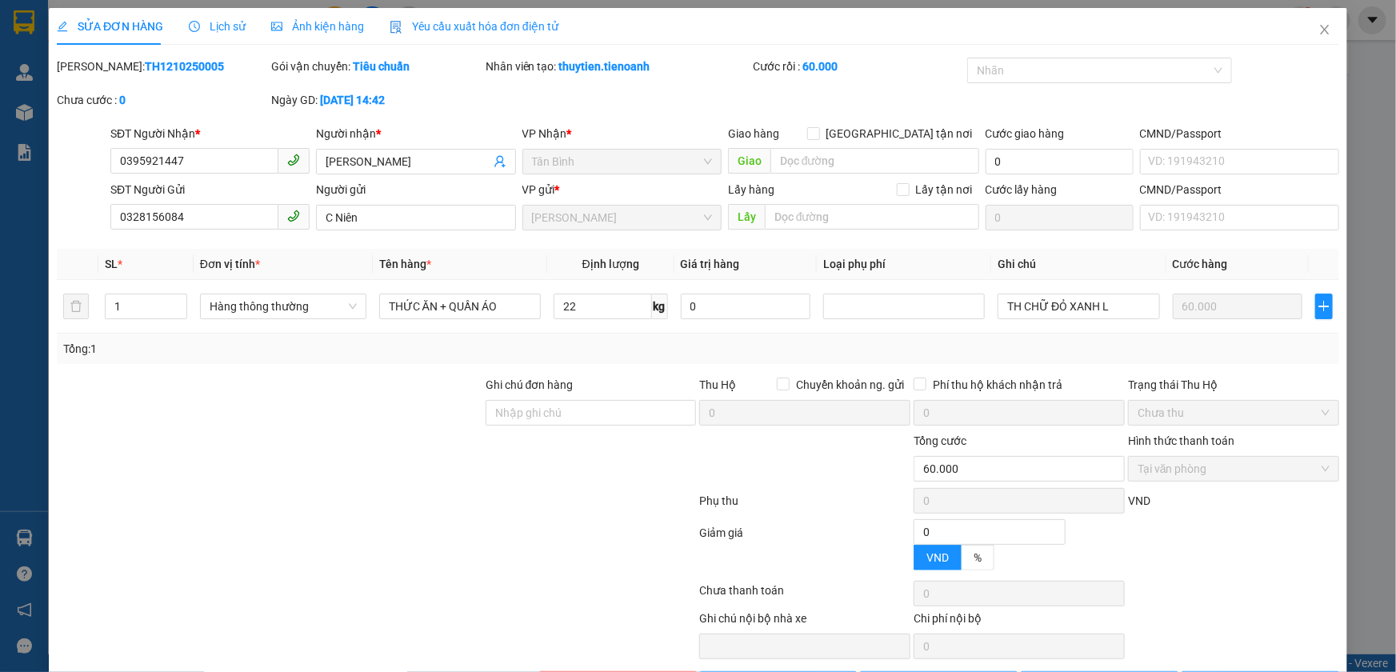
type input "0395921447"
type input "[PERSON_NAME]"
type input "0328156084"
type input "C Niên"
type input "0"
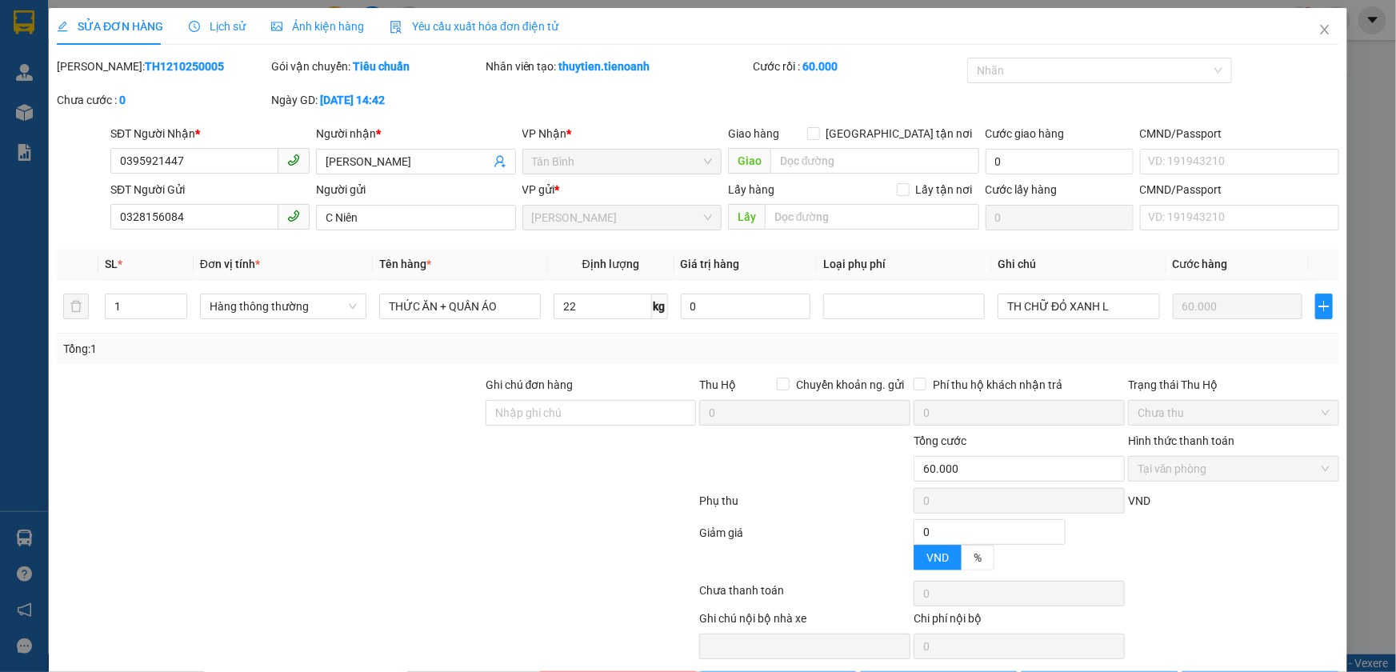
type input "60.000"
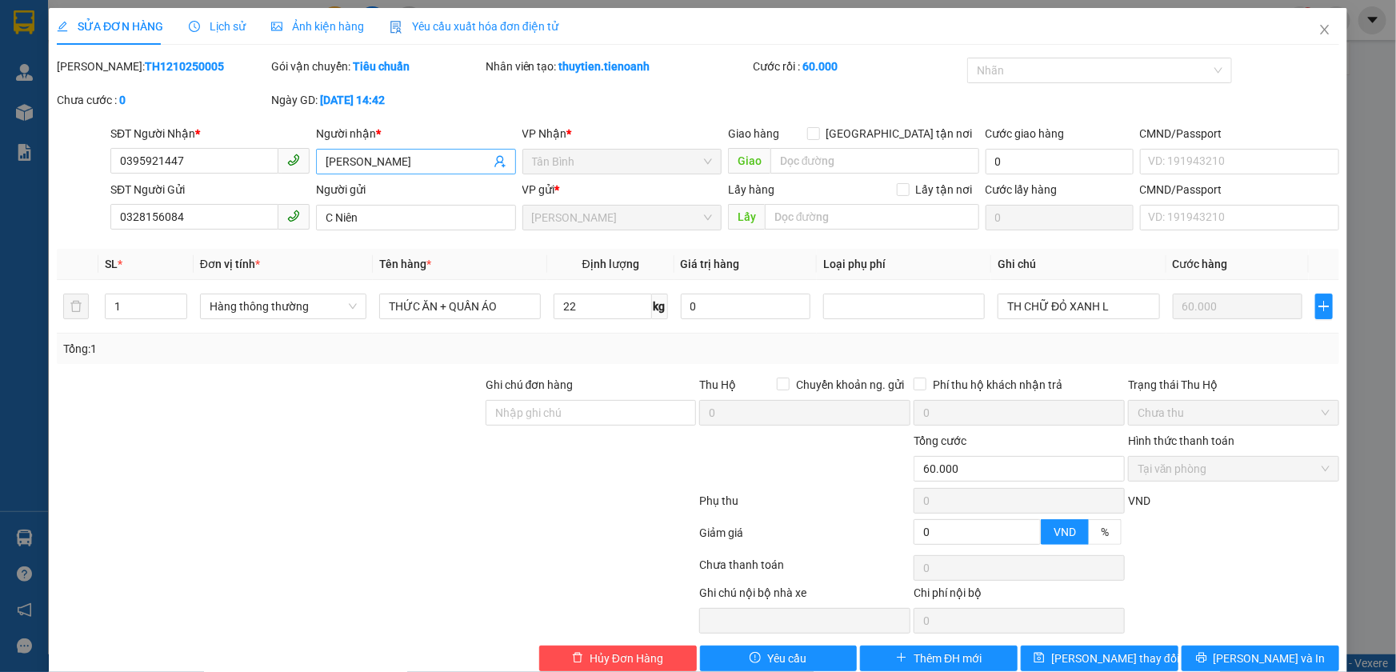
click at [401, 167] on input "[PERSON_NAME]" at bounding box center [408, 162] width 164 height 18
type input "[PERSON_NAME](FB THANH)"
click at [1238, 664] on span "[PERSON_NAME] và In" at bounding box center [1270, 659] width 112 height 18
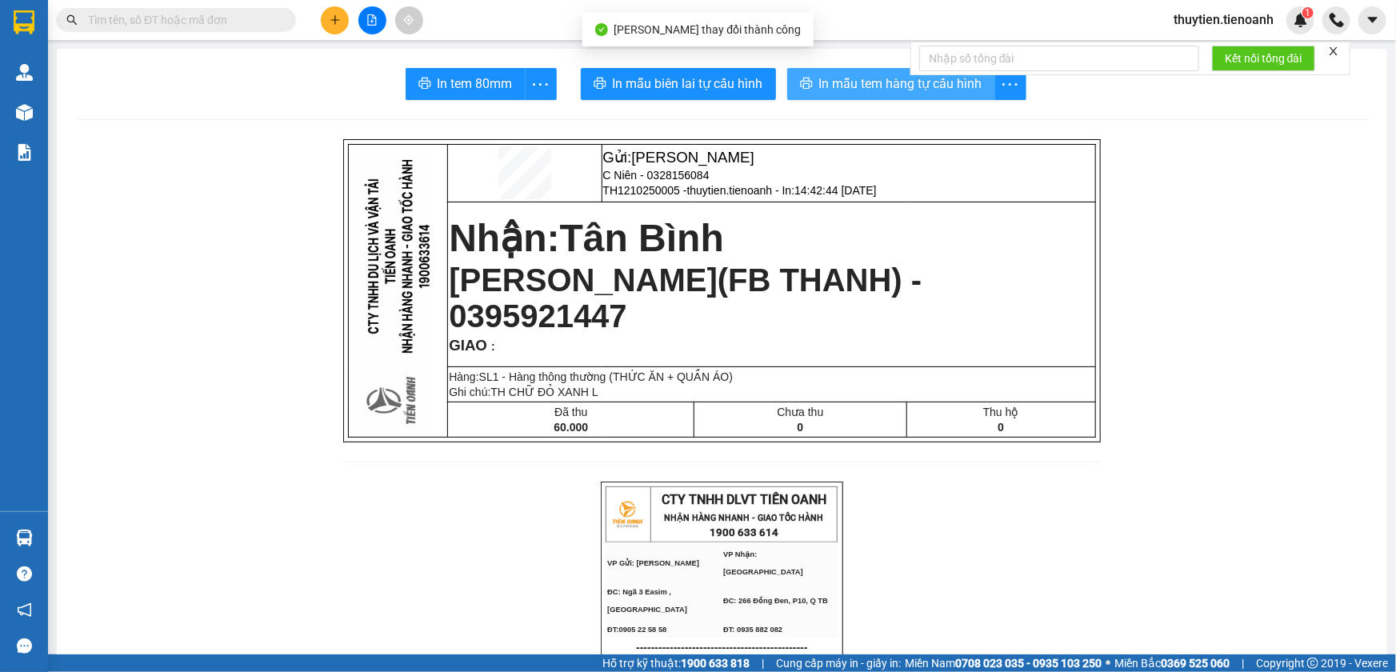
click at [843, 83] on span "In mẫu tem hàng tự cấu hình" at bounding box center [900, 84] width 163 height 20
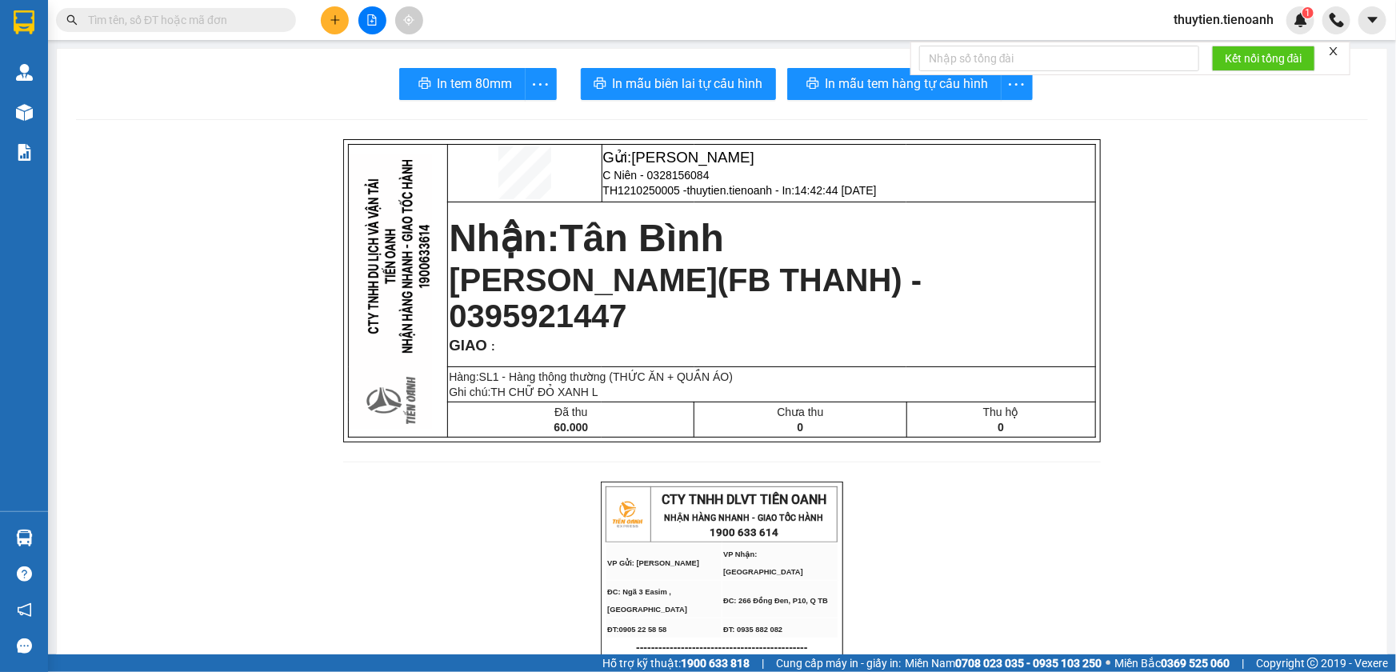
click at [1210, 18] on span "thuytien.tienoanh" at bounding box center [1224, 20] width 126 height 20
click at [1222, 43] on span "Đăng xuất" at bounding box center [1230, 50] width 93 height 18
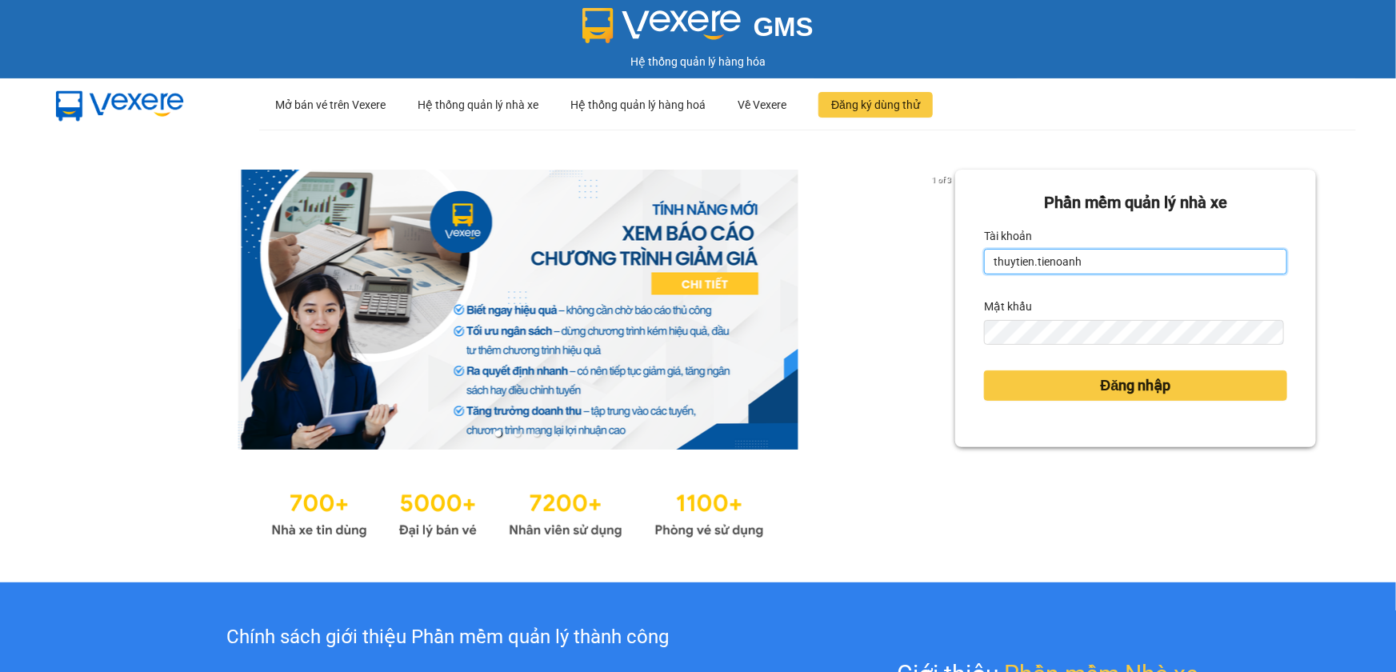
drag, startPoint x: 1100, startPoint y: 251, endPoint x: 948, endPoint y: 265, distance: 153.5
click at [956, 265] on div "Phần mềm quản lý nhà xe Tài khoản thuytien.tienoanh Mật khẩu Đăng nhập" at bounding box center [1136, 309] width 361 height 278
drag, startPoint x: 1104, startPoint y: 263, endPoint x: 936, endPoint y: 274, distance: 168.4
click at [936, 274] on div "1 of 3 Phần mềm quản lý nhà xe Tài khoản thuytien.tienoanhPHAM Mật khẩu Đăng nh…" at bounding box center [698, 356] width 1396 height 453
type input "phamthao.tienoanh"
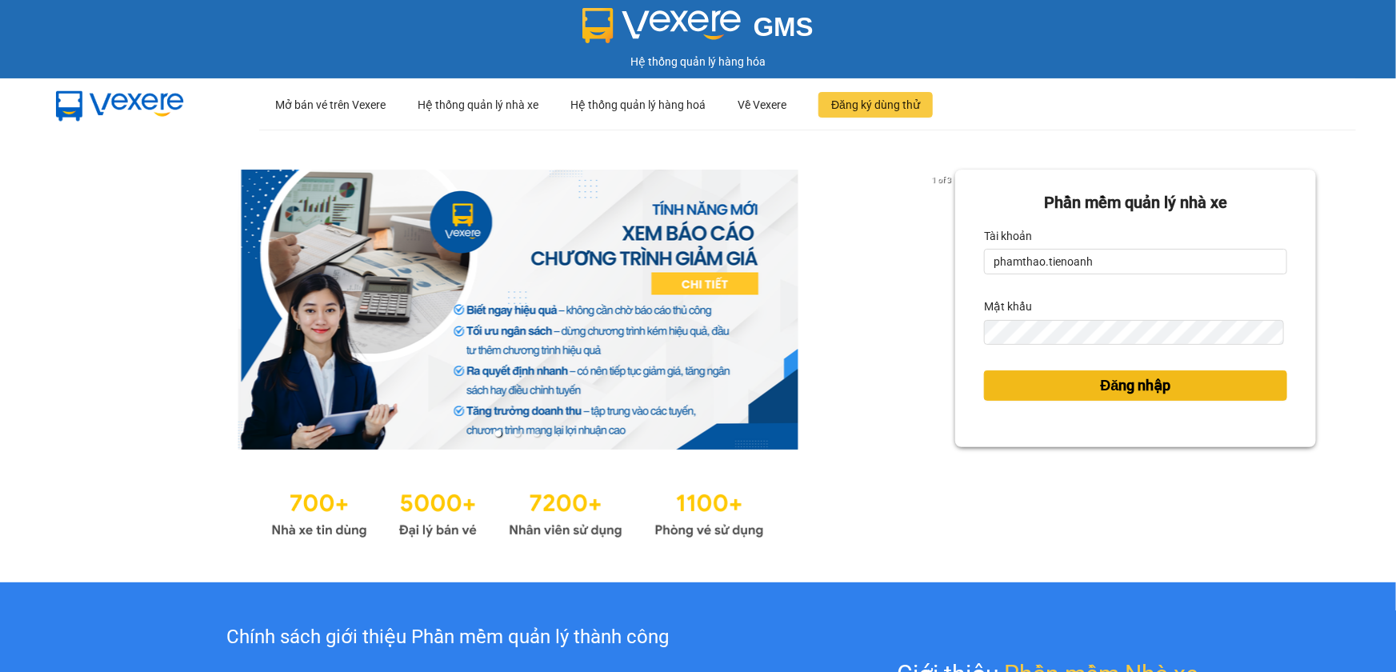
drag, startPoint x: 1037, startPoint y: 366, endPoint x: 1015, endPoint y: 393, distance: 35.2
click at [1035, 375] on div "Đăng nhập" at bounding box center [1135, 385] width 303 height 43
drag, startPoint x: 1015, startPoint y: 393, endPoint x: 938, endPoint y: 332, distance: 98.0
click at [1014, 393] on button "Đăng nhập" at bounding box center [1135, 386] width 303 height 30
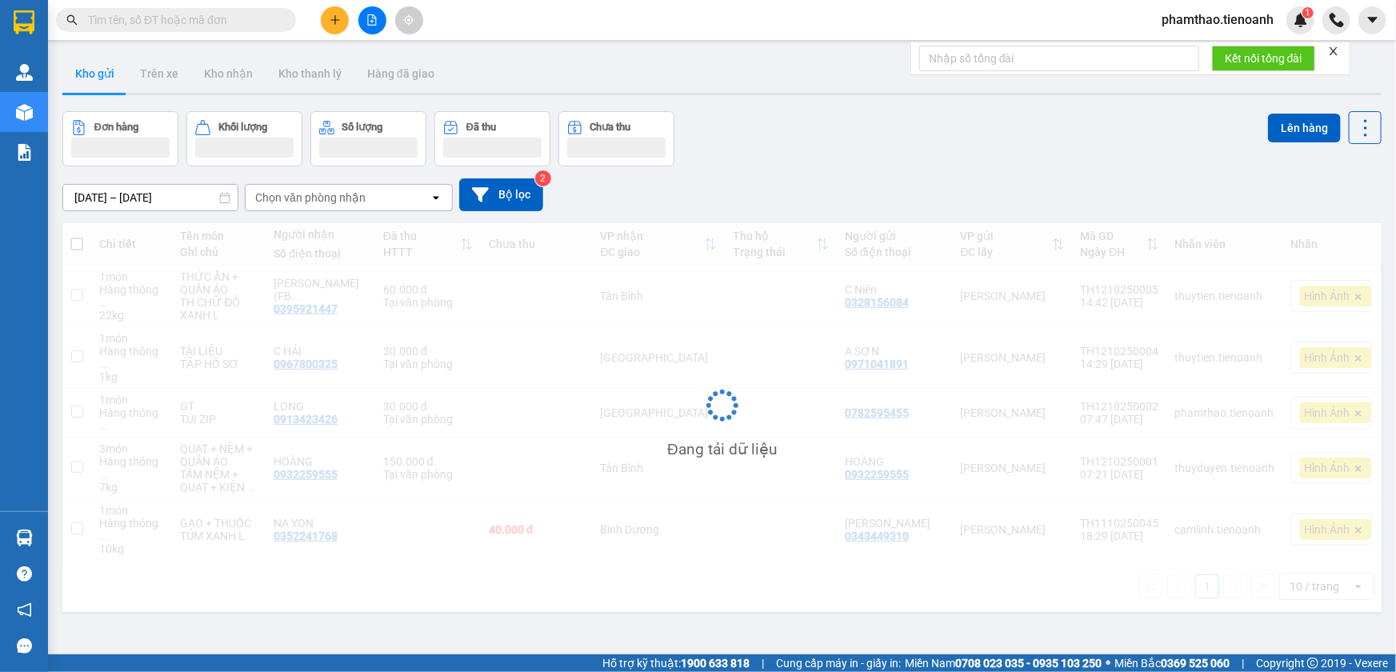
click at [336, 19] on icon "plus" at bounding box center [335, 19] width 9 height 1
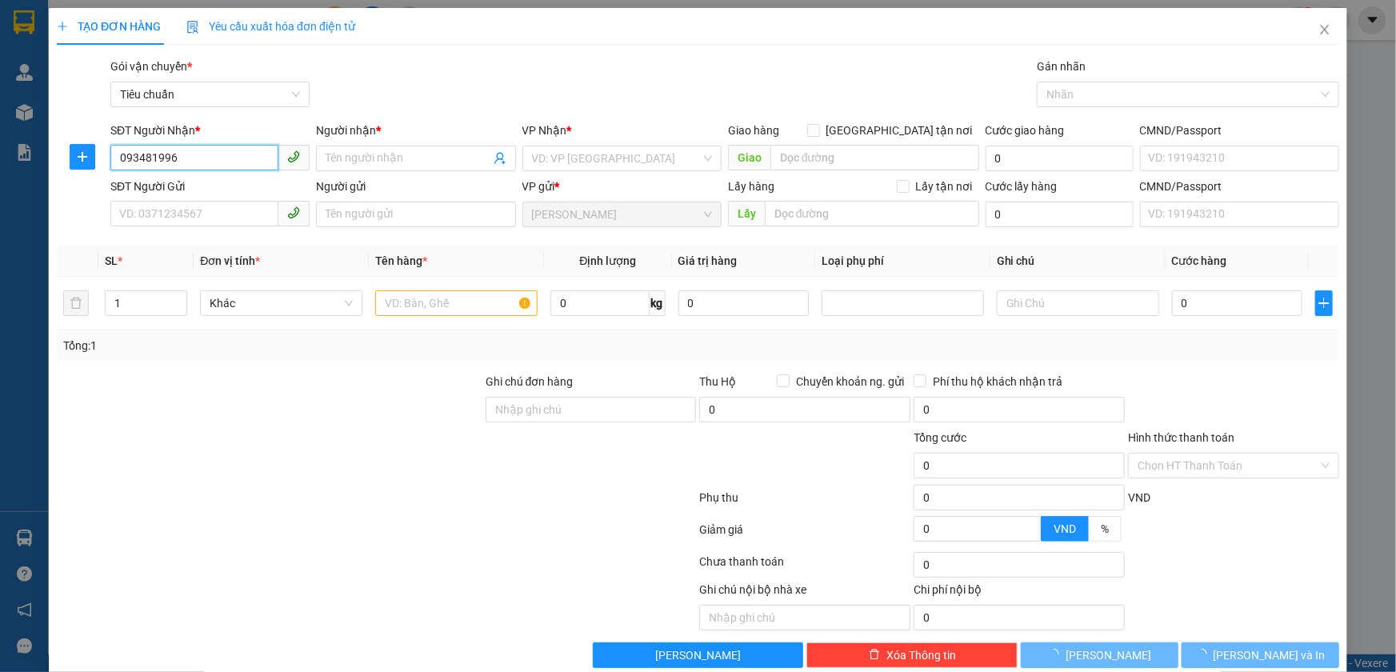
type input "0934819961"
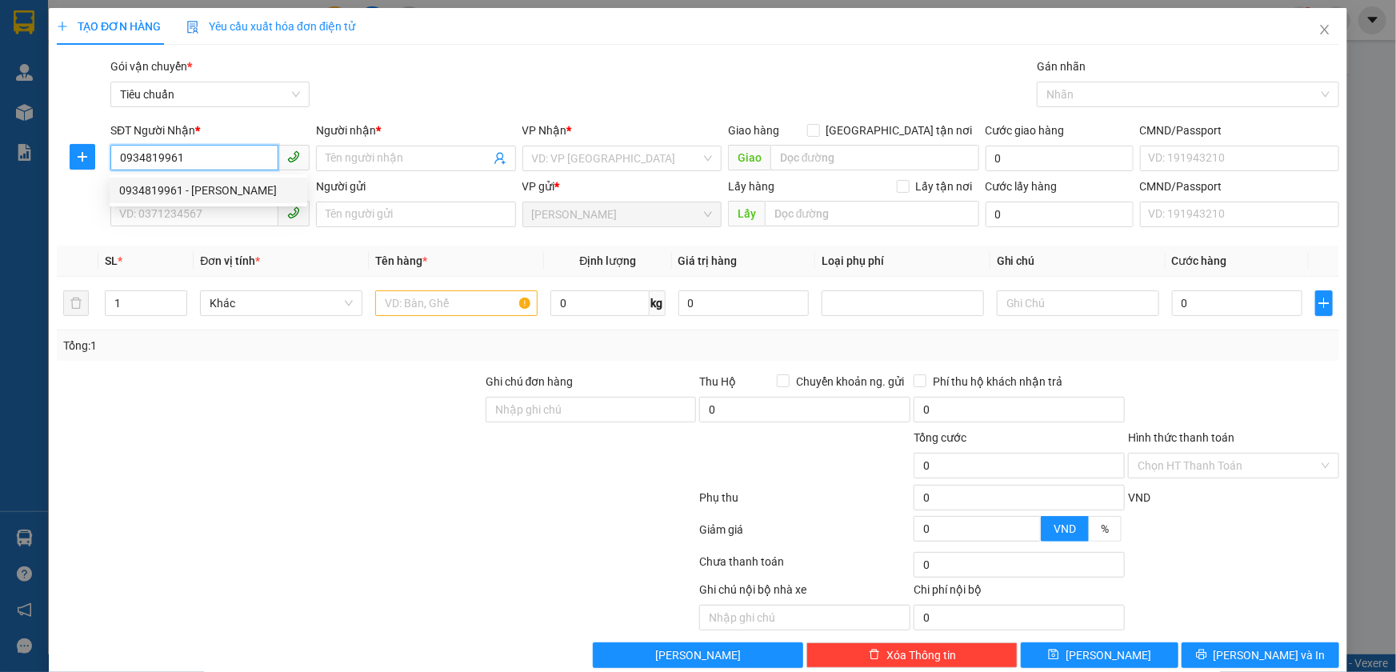
click at [235, 193] on div "0934819961 - C VÂN ANH" at bounding box center [208, 191] width 178 height 18
type input "C VÂN ANH"
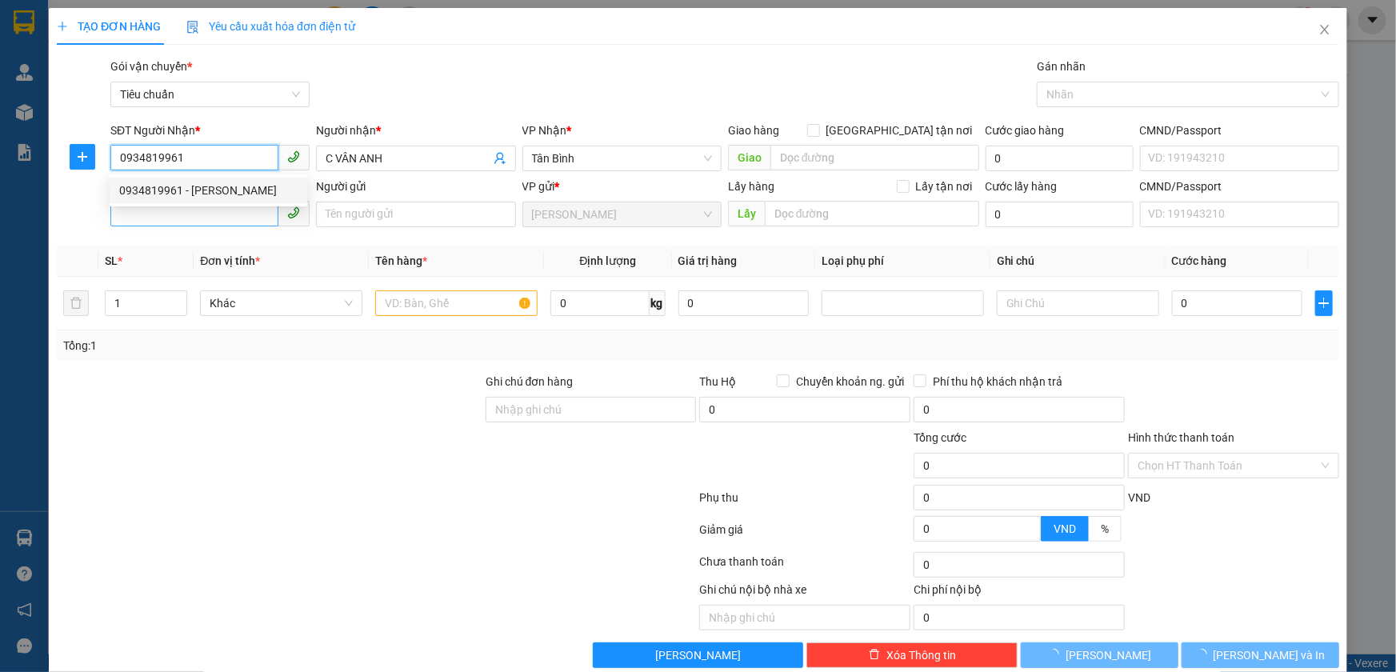
type input "60.000"
type input "0934819961"
click at [190, 216] on input "SĐT Người Gửi" at bounding box center [194, 214] width 168 height 26
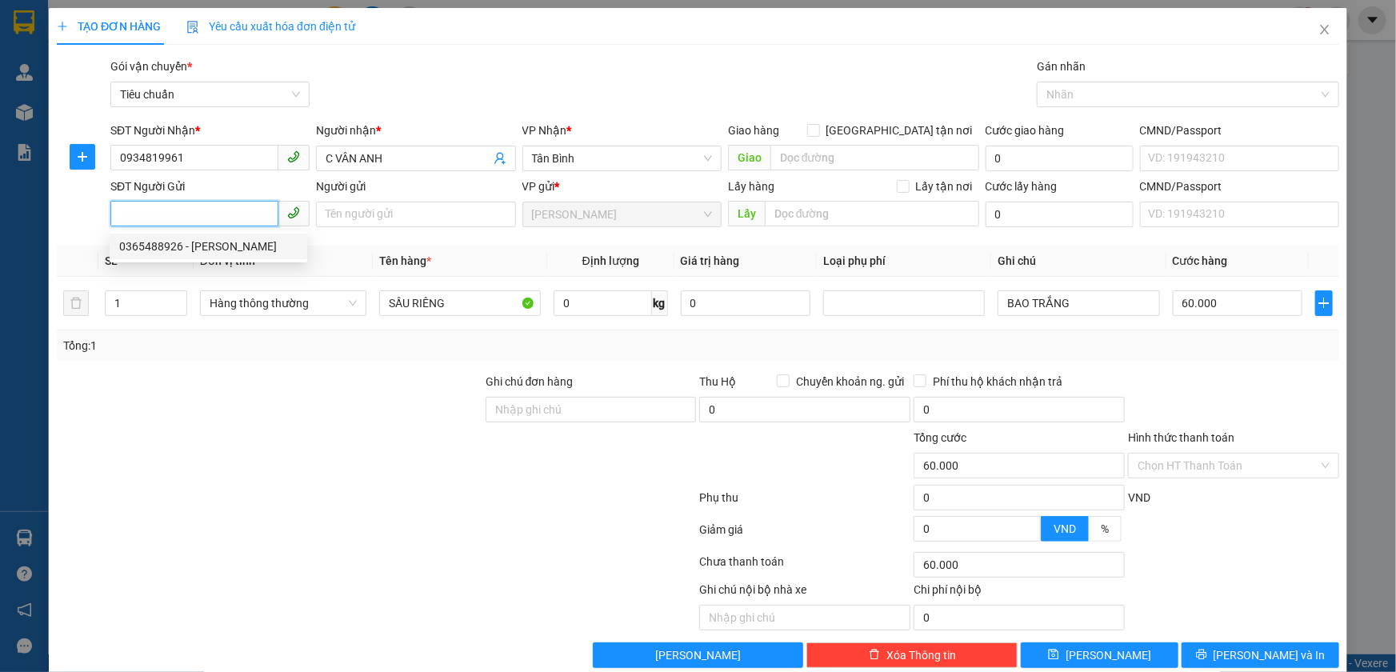
drag, startPoint x: 201, startPoint y: 242, endPoint x: 280, endPoint y: 468, distance: 239.9
click at [276, 471] on body "Kết quả tìm kiếm ( 0 ) Bộ lọc No Data phamthao.tienoanh 1 Quản Lý Quản lý khách…" at bounding box center [698, 336] width 1396 height 672
click at [587, 285] on td "0 kg" at bounding box center [610, 304] width 127 height 54
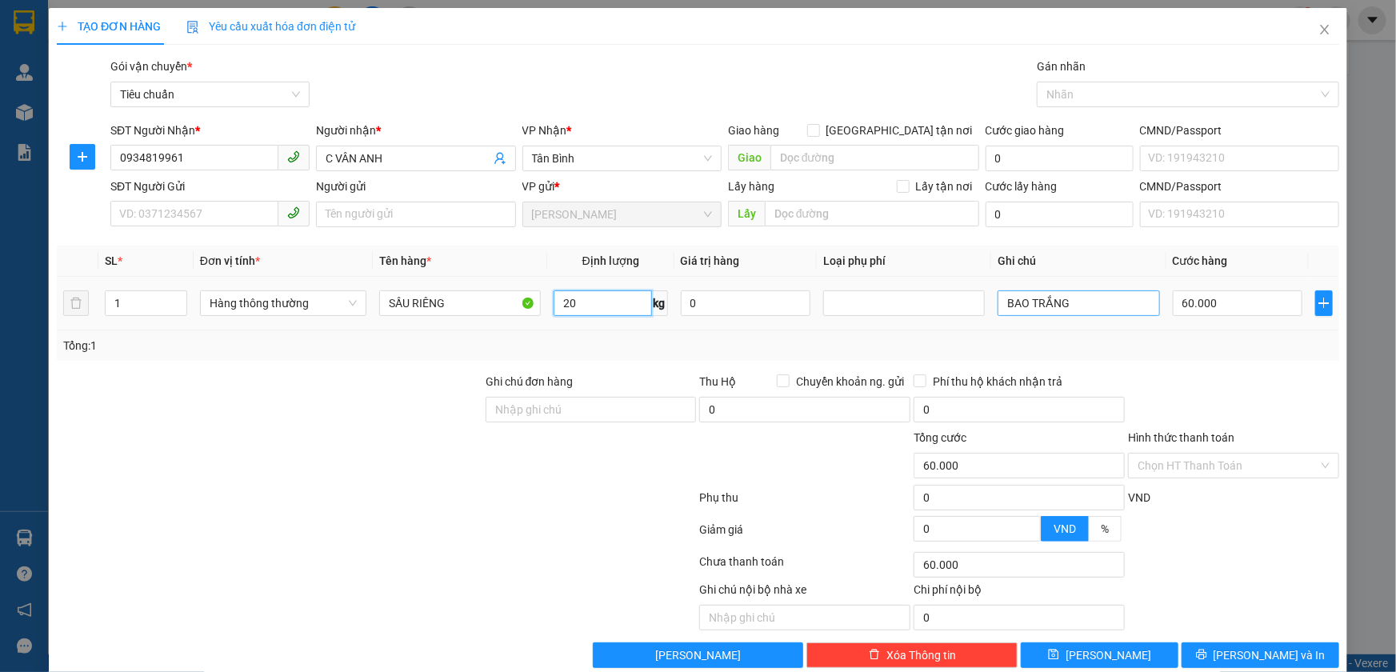
type input "20"
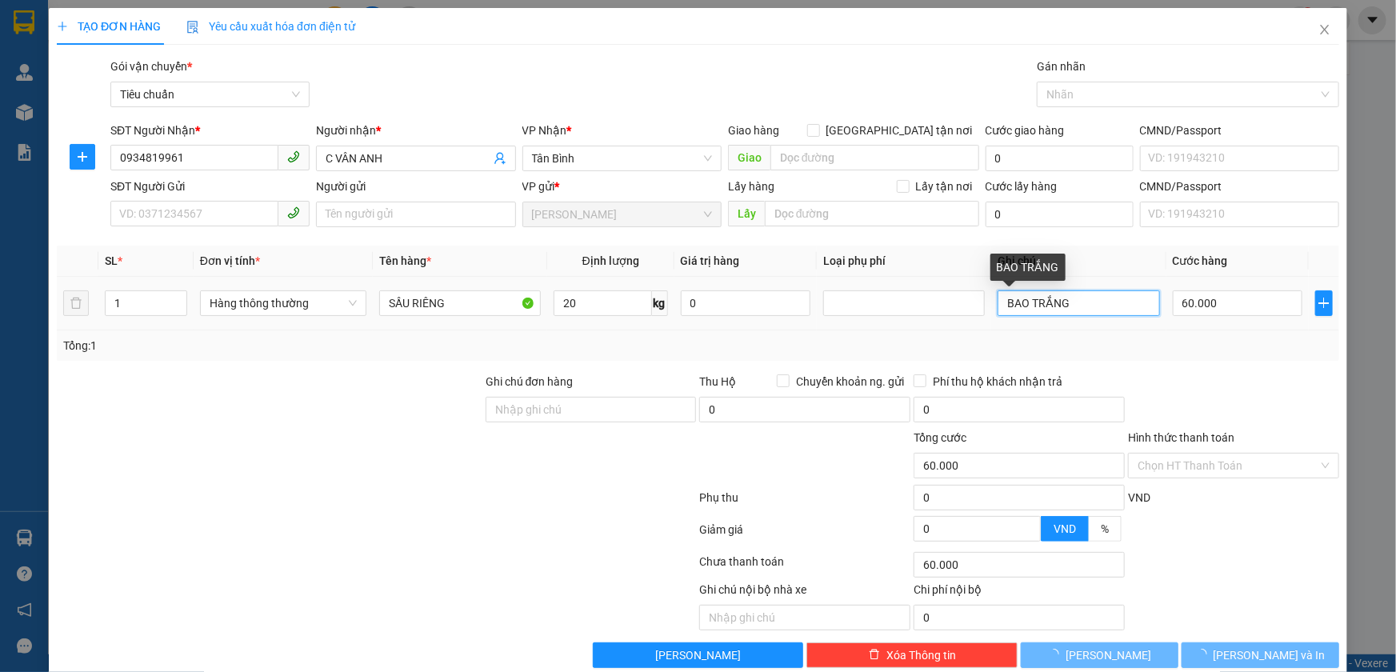
drag, startPoint x: 1106, startPoint y: 299, endPoint x: 945, endPoint y: 279, distance: 162.1
click at [965, 305] on tr "1 Hàng thông thường SẦU RIÊNG 20 kg 0 BAO TRẮNG 60.000" at bounding box center [698, 304] width 1283 height 54
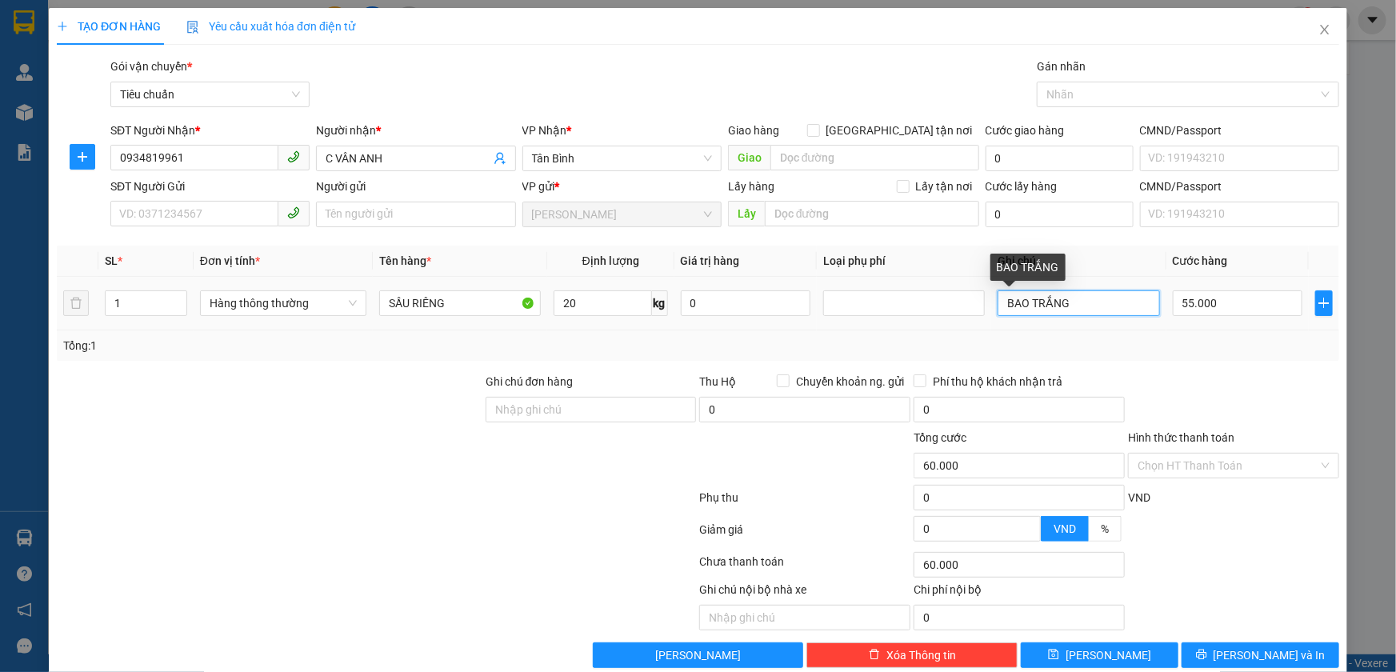
type input "55.000"
type input "TH CHỮ XANH D"
drag, startPoint x: 456, startPoint y: 305, endPoint x: 340, endPoint y: 315, distance: 116.4
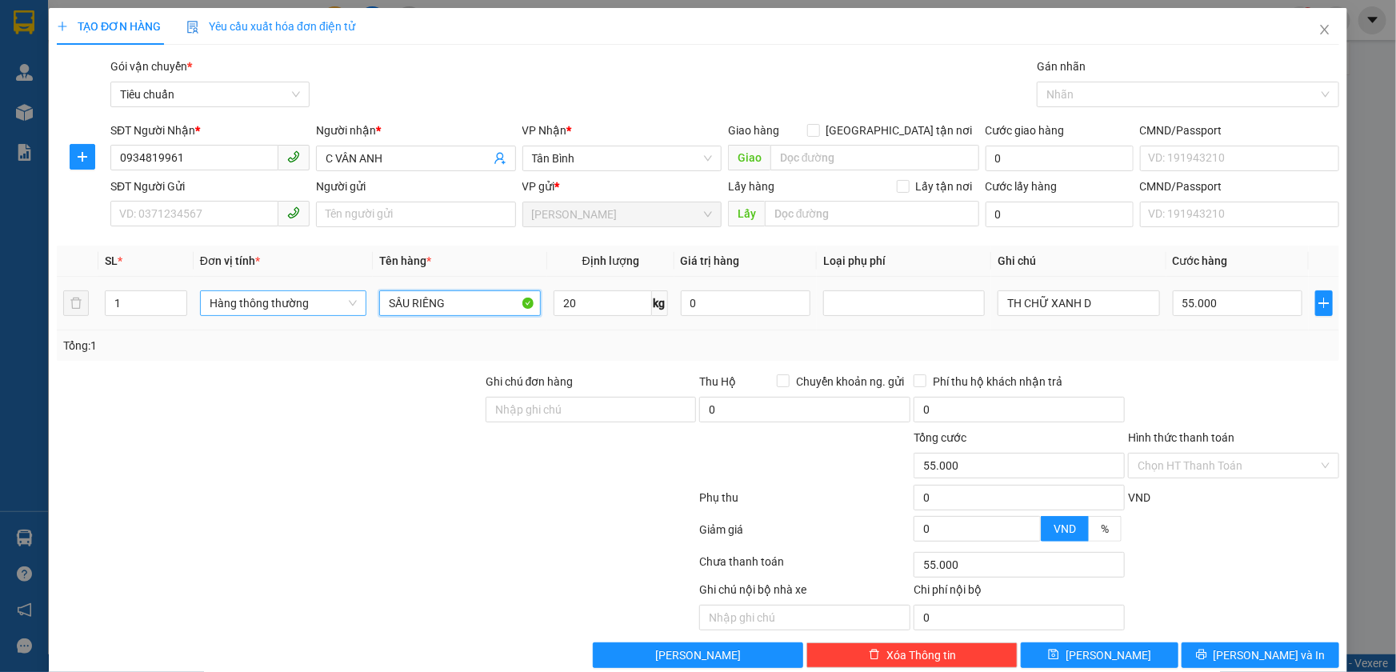
click at [340, 315] on tr "1 Hàng thông thường SẦU RIÊNG 20 kg 0 TH CHỮ XANH D 55.000" at bounding box center [698, 304] width 1283 height 54
drag, startPoint x: 238, startPoint y: 362, endPoint x: 234, endPoint y: 268, distance: 93.7
click at [236, 331] on div "Transit Pickup Surcharge Ids Transit Deliver Surcharge Ids Transit Deliver Surc…" at bounding box center [698, 363] width 1283 height 611
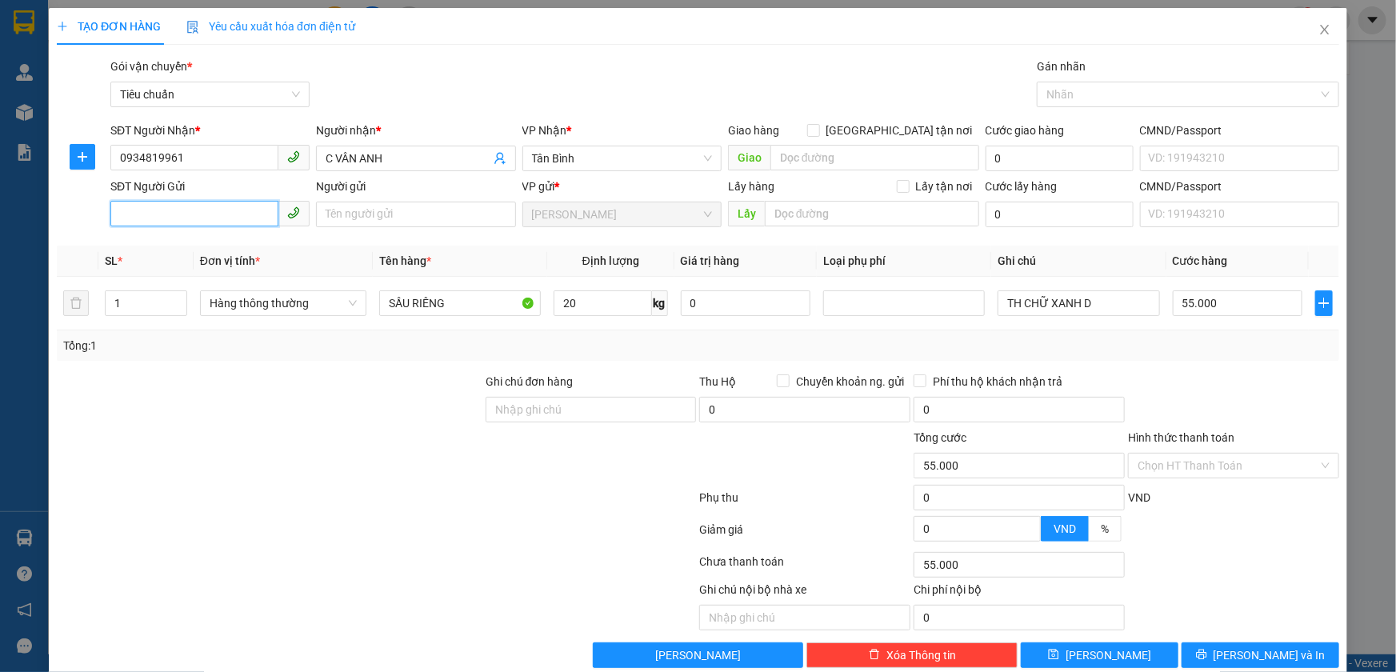
click at [234, 206] on input "SĐT Người Gửi" at bounding box center [194, 214] width 168 height 26
type input "0905030408"
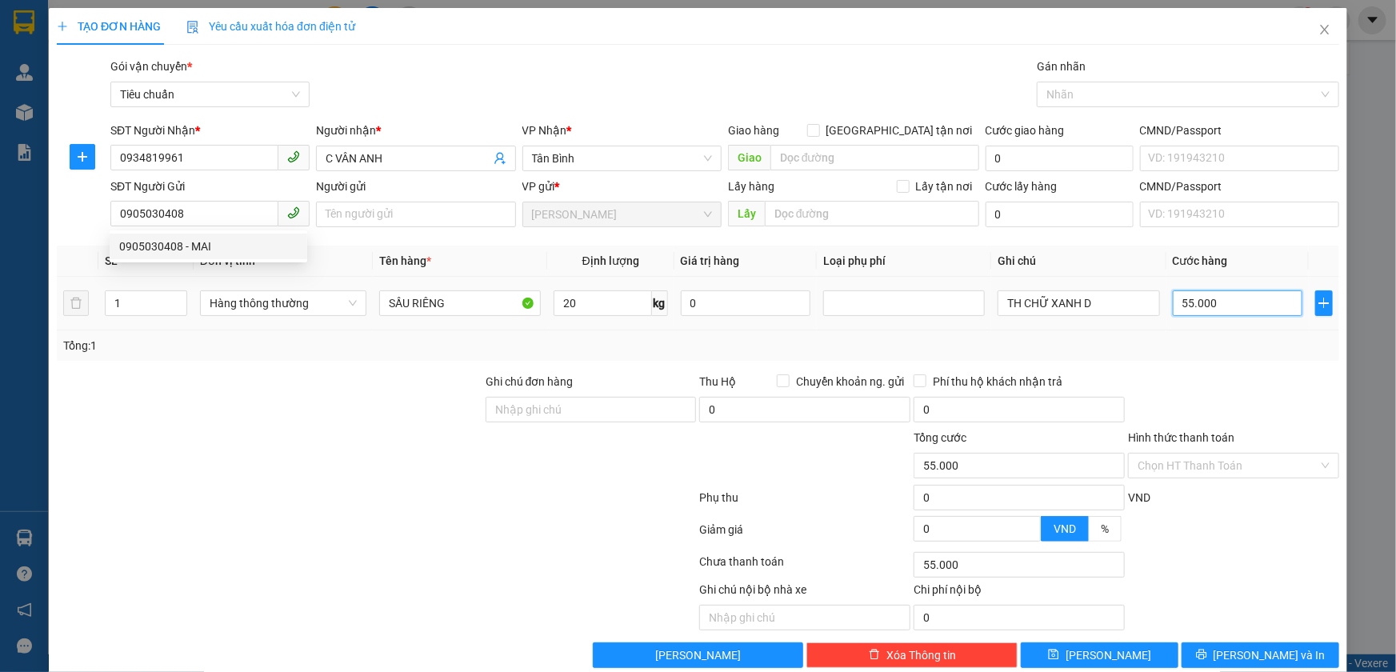
click at [1208, 292] on input "55.000" at bounding box center [1238, 303] width 130 height 26
type input "6"
type input "60"
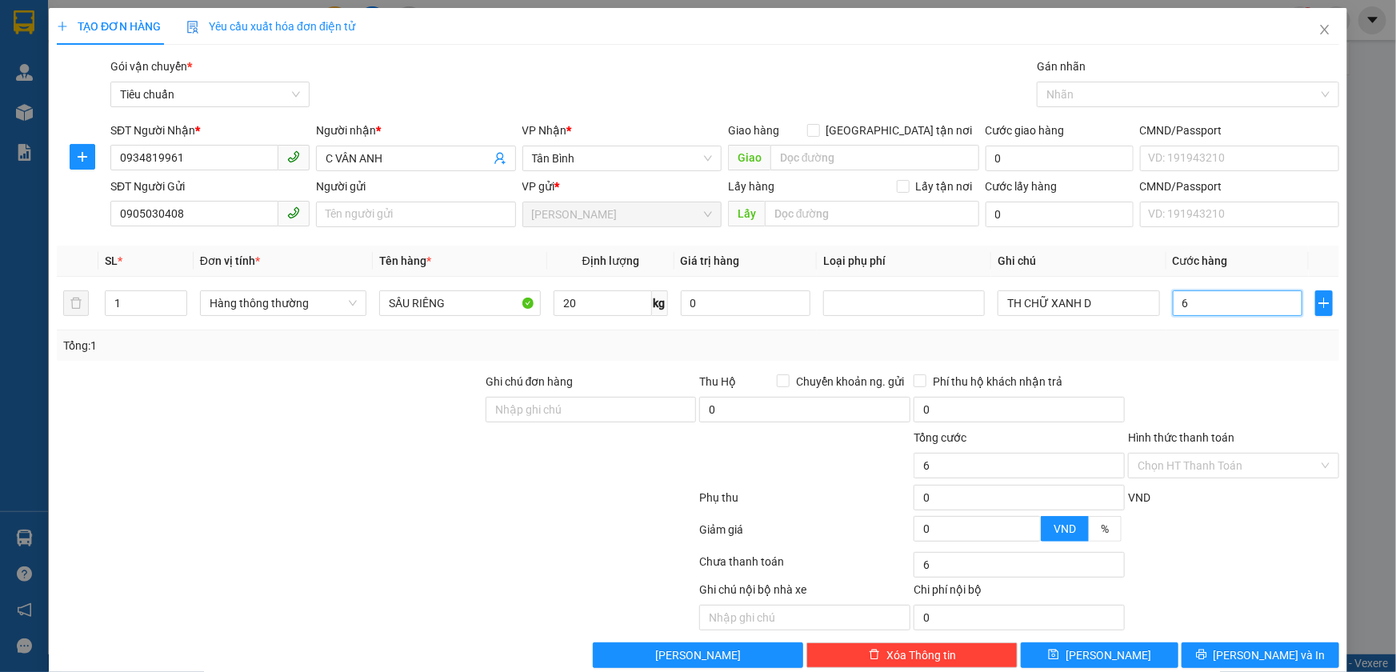
type input "60"
type input "60.000"
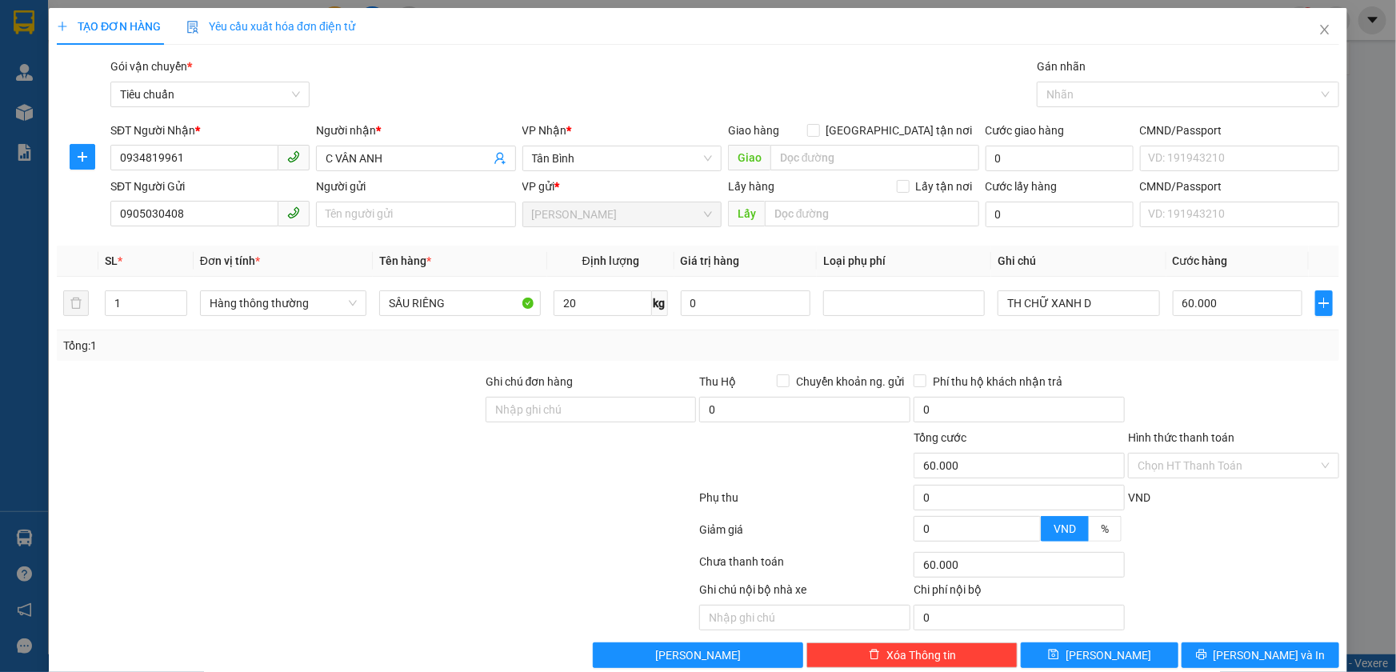
drag, startPoint x: 1215, startPoint y: 365, endPoint x: 1232, endPoint y: 432, distance: 69.3
click at [1220, 377] on div "Transit Pickup Surcharge Ids Transit Deliver Surcharge Ids Transit Deliver Surc…" at bounding box center [698, 363] width 1283 height 611
drag, startPoint x: 1183, startPoint y: 658, endPoint x: 1163, endPoint y: 583, distance: 77.8
click at [1182, 659] on button "[PERSON_NAME] và In" at bounding box center [1261, 656] width 158 height 26
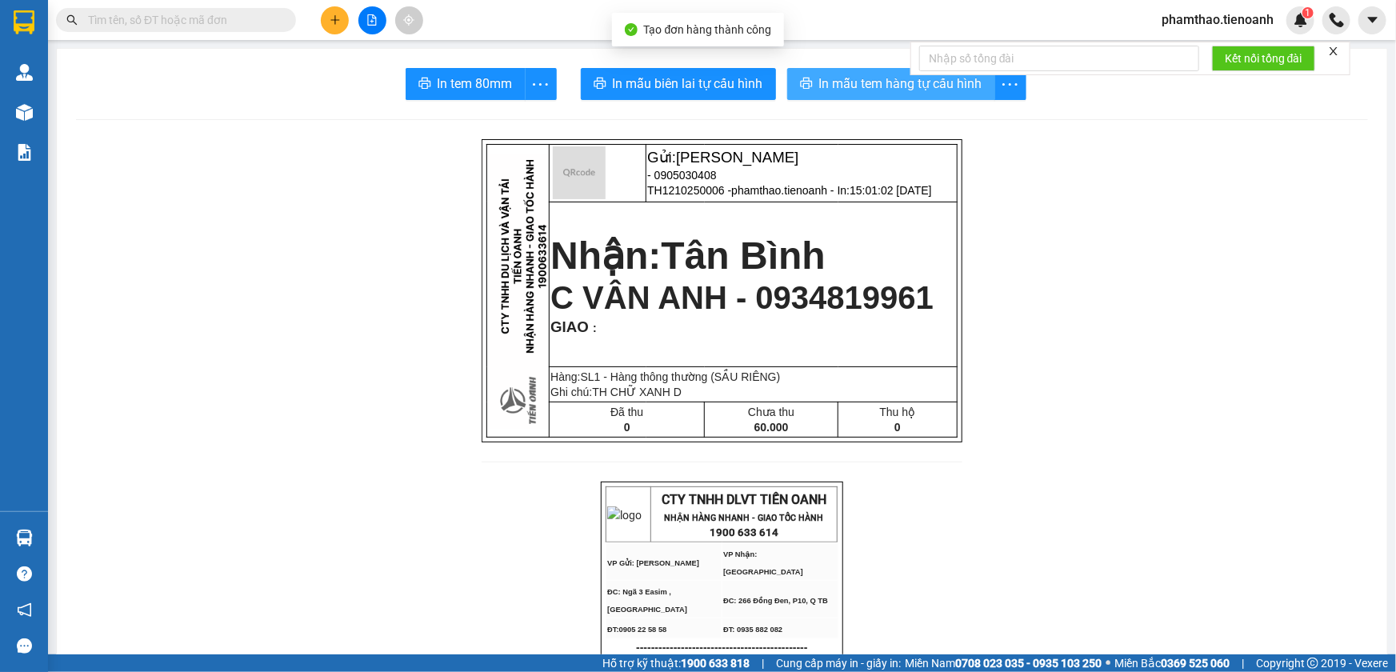
drag, startPoint x: 862, startPoint y: 47, endPoint x: 852, endPoint y: 82, distance: 35.7
click at [862, 52] on main "In tem 80mm In mẫu biên lai tự cấu hình In mẫu tem hàng tự cấu hình Gửi: Cư Kui…" at bounding box center [698, 327] width 1396 height 655
drag, startPoint x: 848, startPoint y: 84, endPoint x: 1037, endPoint y: 166, distance: 206.1
click at [862, 91] on span "In mẫu tem hàng tự cấu hình" at bounding box center [900, 84] width 163 height 20
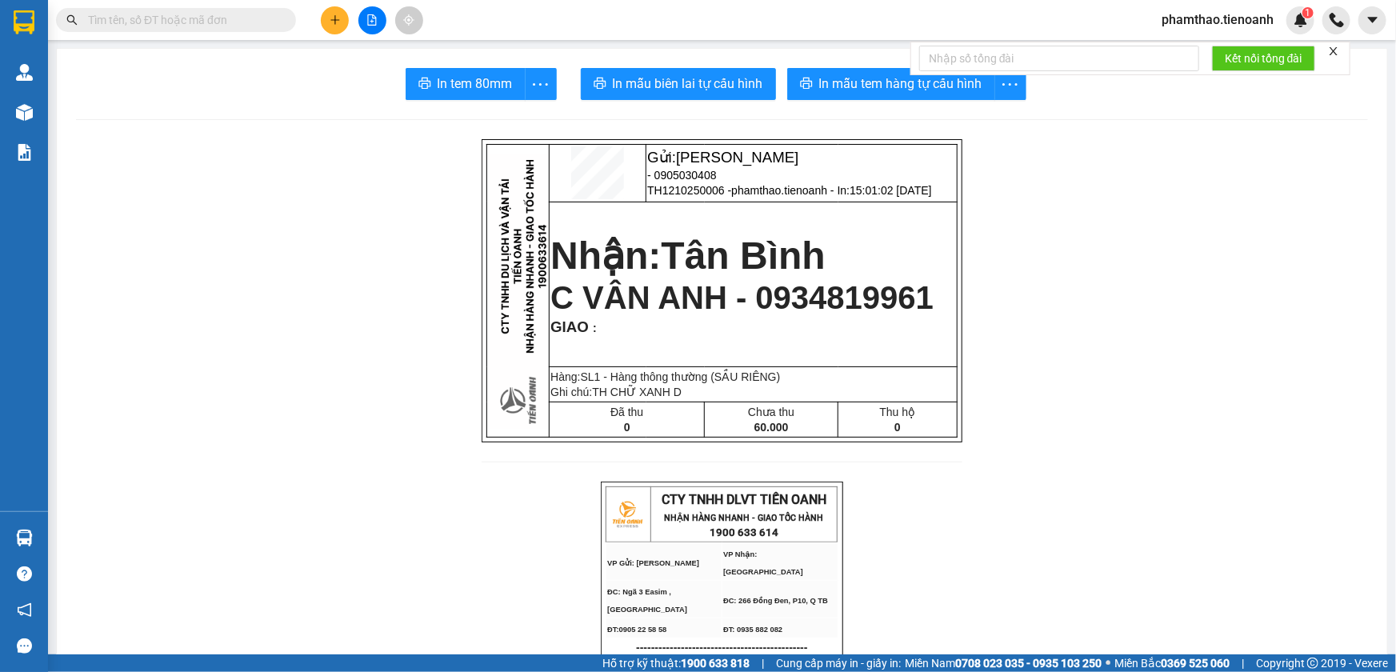
drag, startPoint x: 685, startPoint y: 94, endPoint x: 1082, endPoint y: 74, distance: 397.4
click at [695, 92] on button "In mẫu biên lai tự cấu hình" at bounding box center [678, 84] width 195 height 32
click at [1204, 29] on span "phamthao.tienoanh" at bounding box center [1218, 20] width 138 height 20
click at [1201, 50] on span "Đăng xuất" at bounding box center [1225, 50] width 104 height 18
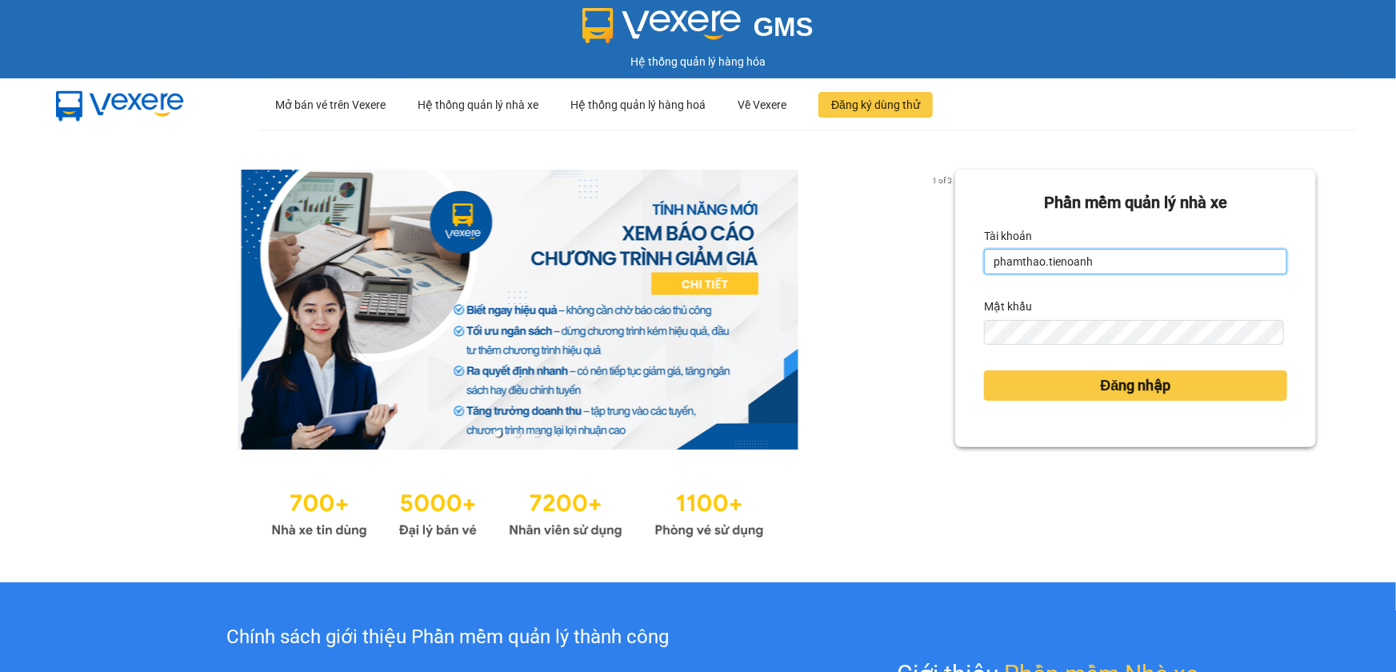
click at [1188, 265] on input "phamthao.tienoanh" at bounding box center [1135, 262] width 303 height 26
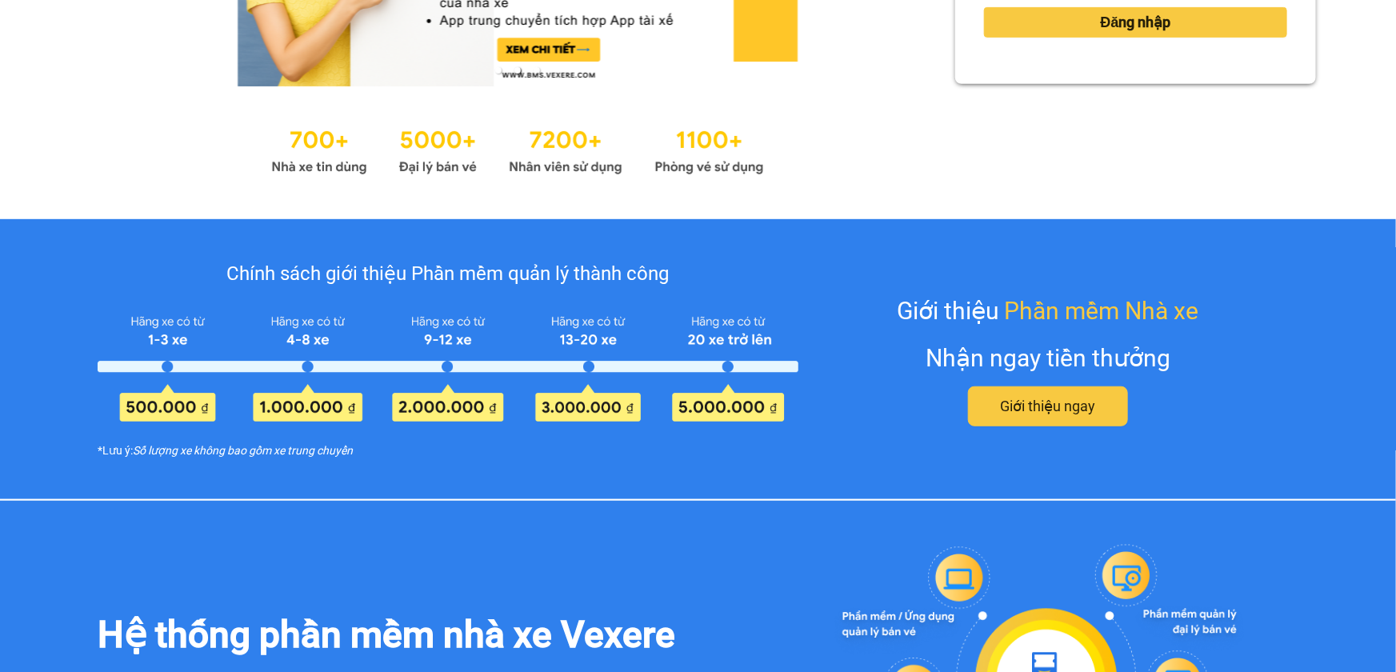
type input "thuyduyen.tienoanh"
click at [1152, 21] on span "Đăng nhập" at bounding box center [1136, 22] width 70 height 22
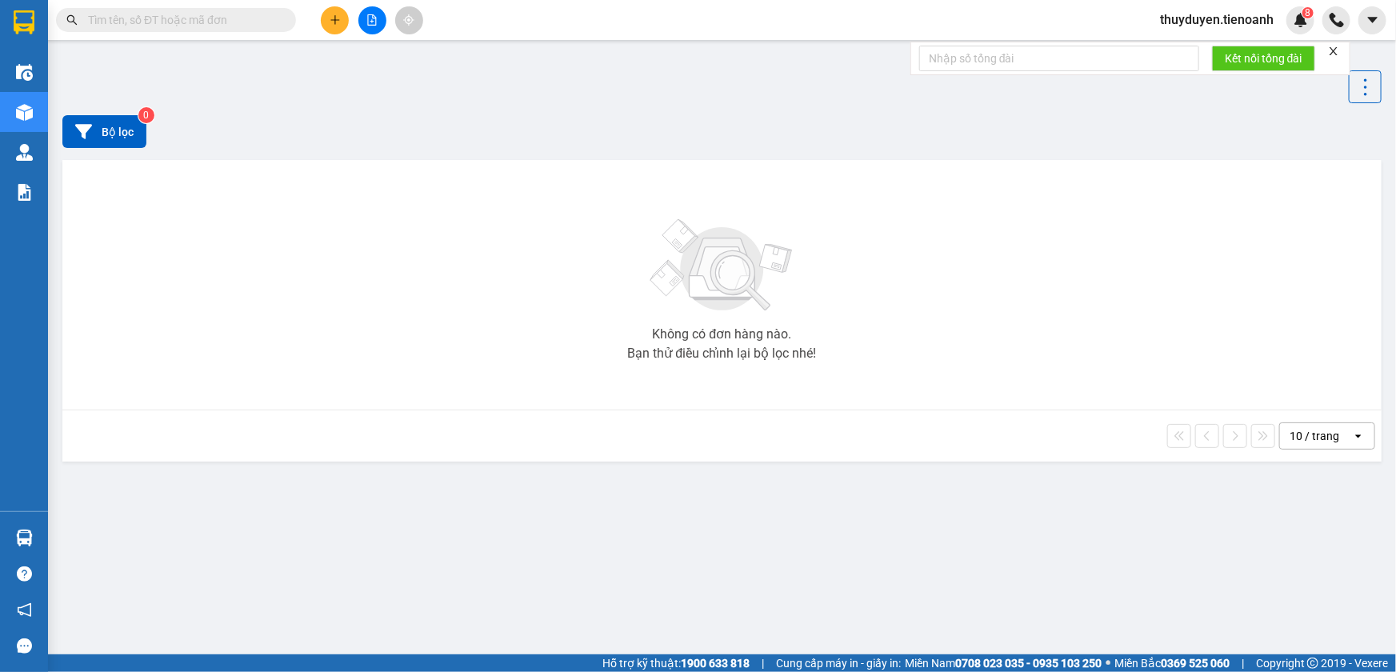
click at [347, 20] on button at bounding box center [335, 20] width 28 height 28
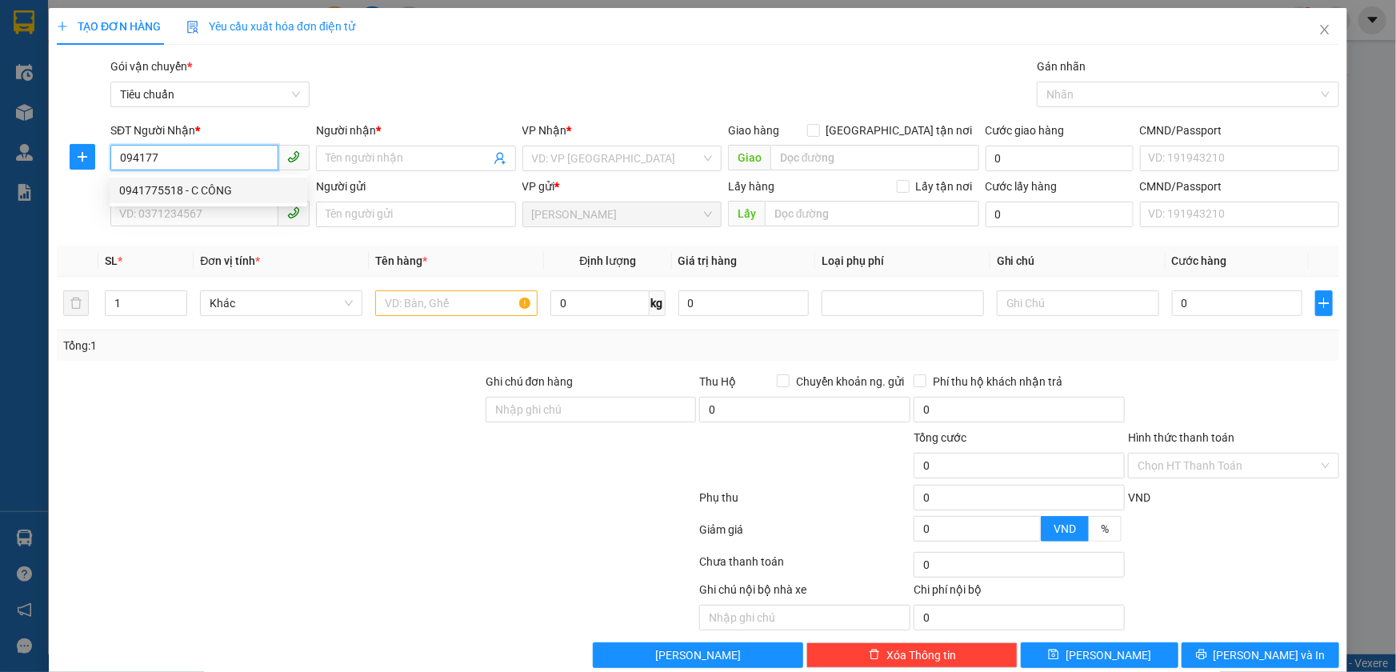
click at [203, 180] on div "0941775518 - C CÔNG" at bounding box center [209, 191] width 198 height 26
type input "0941775518"
type input "C CÔNG"
type input "240613387"
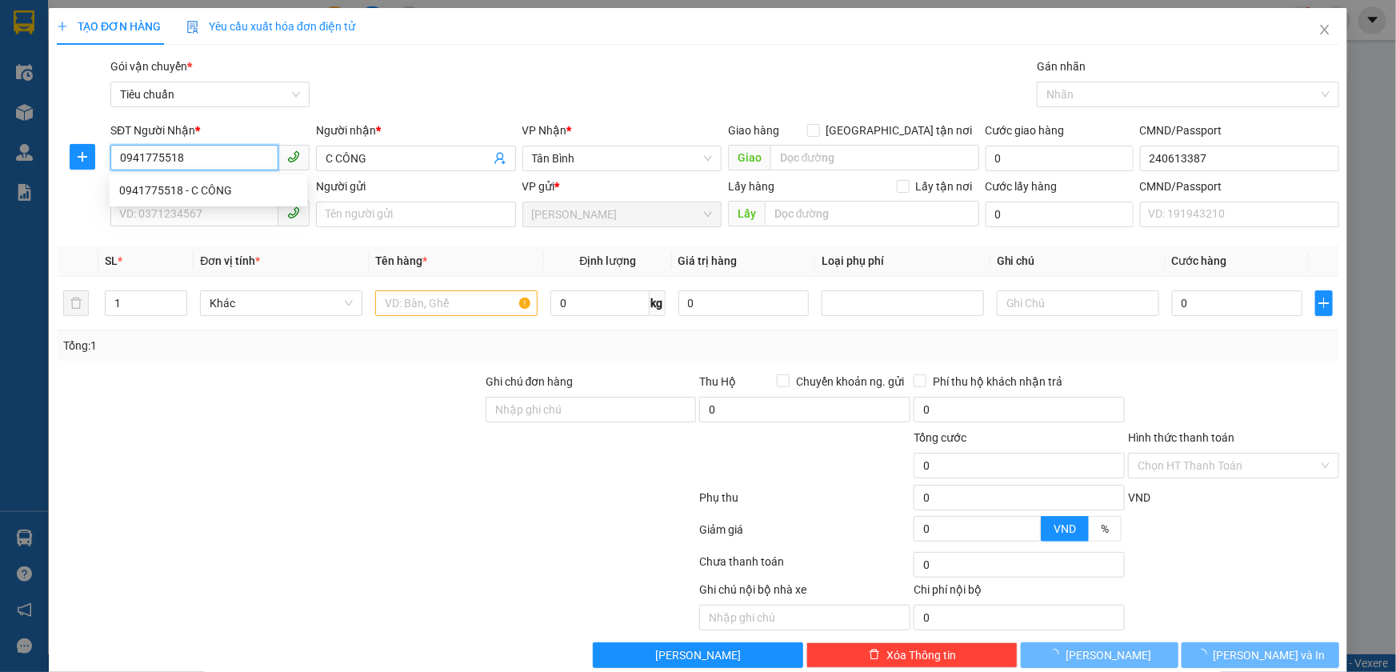
type input "50.000"
type input "0941775518"
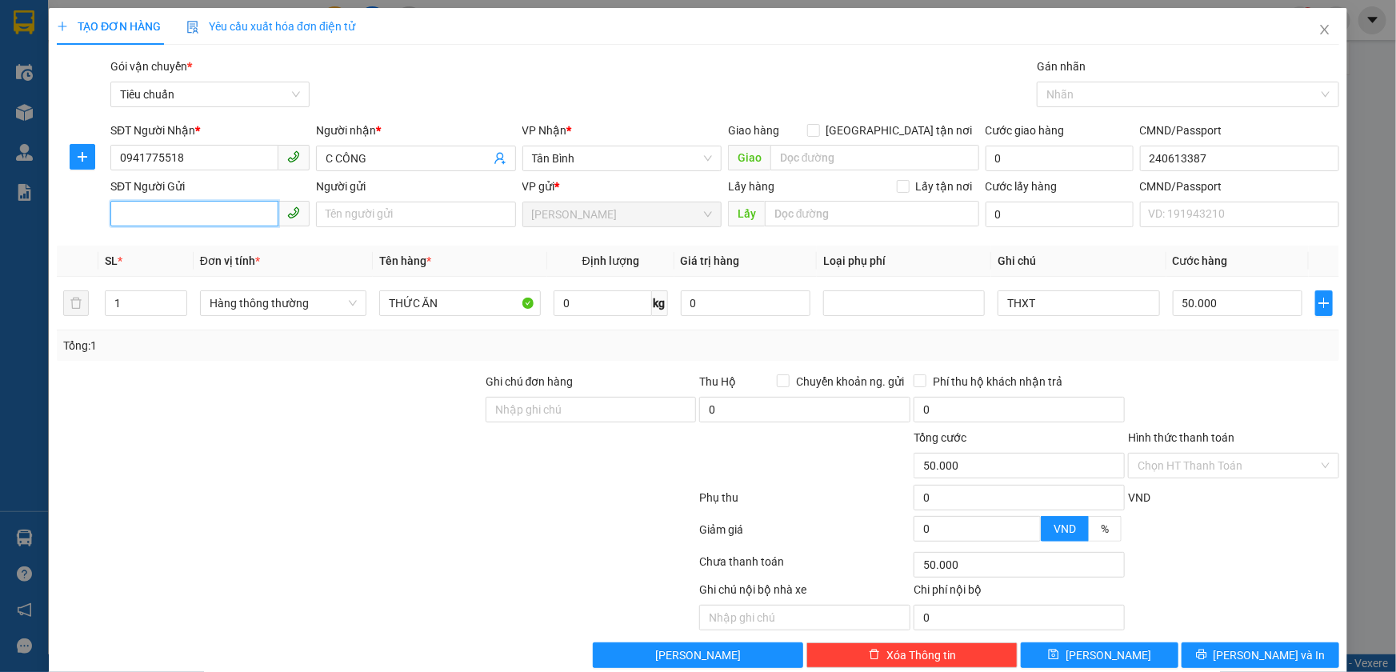
click at [232, 218] on input "SĐT Người Gửi" at bounding box center [194, 214] width 168 height 26
drag, startPoint x: 226, startPoint y: 249, endPoint x: 324, endPoint y: 211, distance: 105.4
click at [226, 248] on div "0337443818 - C NGA" at bounding box center [208, 247] width 178 height 18
type input "0337443818"
type input "C NGA"
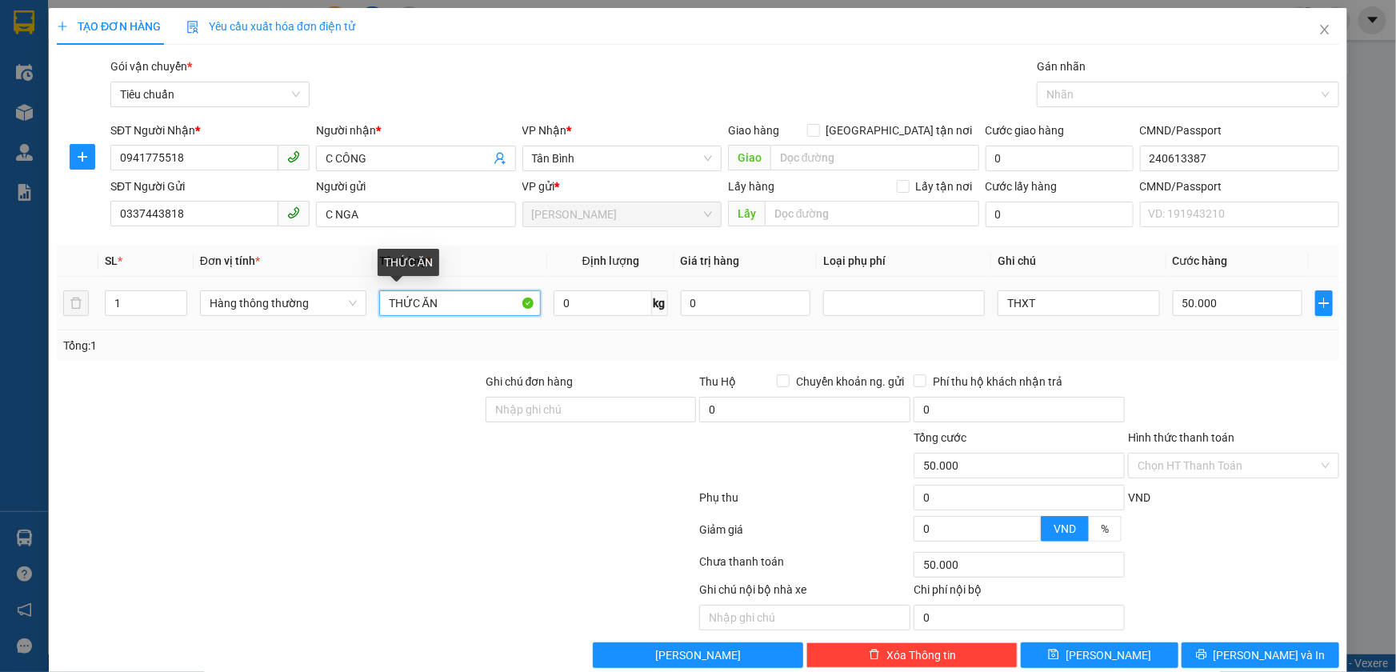
click at [82, 311] on tr "1 Hàng thông thường THỨC ĂN 0 kg 0 THXT 50.000" at bounding box center [698, 304] width 1283 height 54
type input "RIÊNG + KHOAI SỌ"
click at [632, 290] on input "0" at bounding box center [603, 303] width 98 height 26
type input "50"
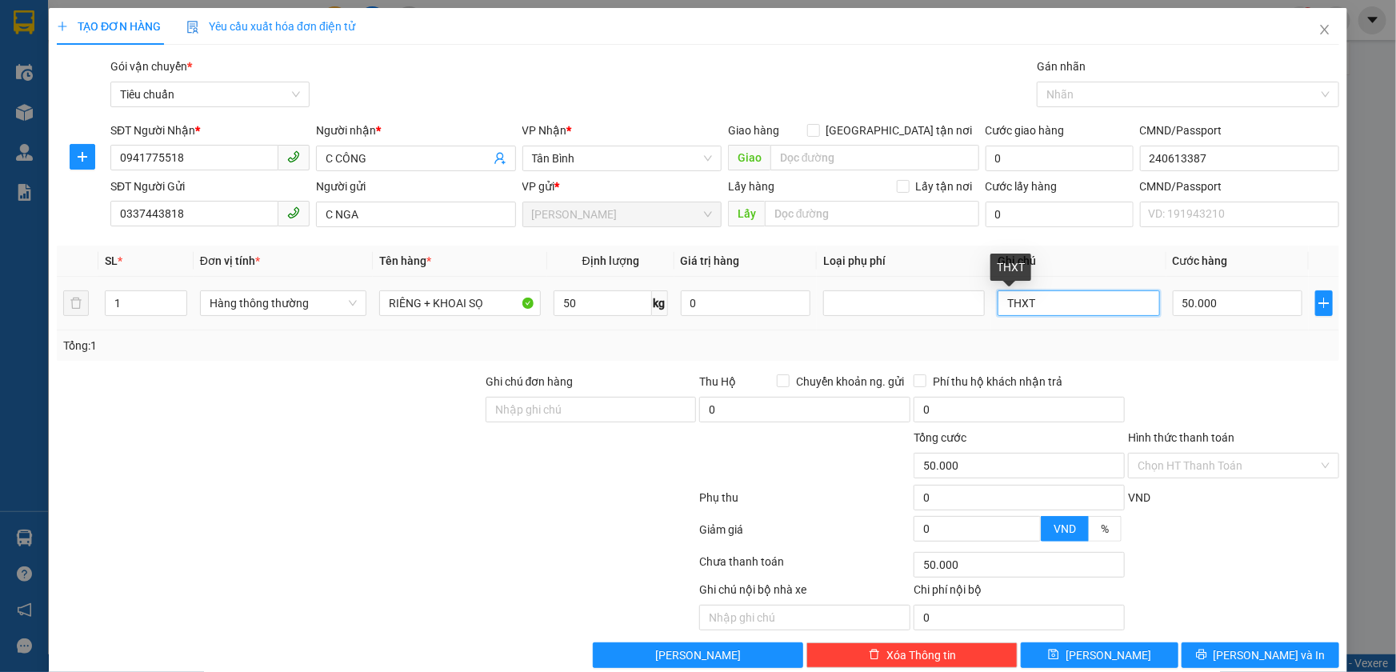
drag, startPoint x: 928, startPoint y: 304, endPoint x: 548, endPoint y: 381, distance: 387.8
click at [644, 335] on div "SL * Đơn vị tính * Tên hàng * Định lượng Giá trị hàng Loại phụ phí Ghi chú Cước…" at bounding box center [698, 303] width 1283 height 115
type input "90.000"
type input "B"
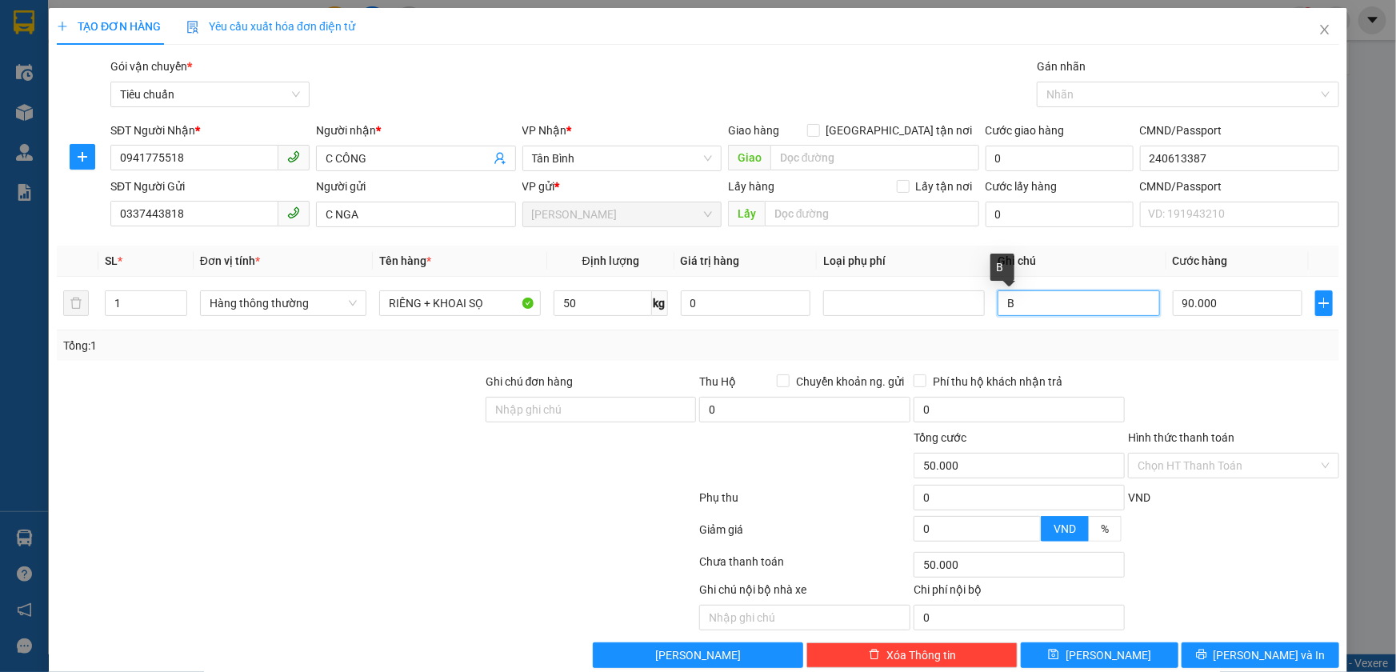
type input "90.000"
type input "BAO XANH D"
click at [1208, 647] on button "[PERSON_NAME] và In" at bounding box center [1261, 656] width 158 height 26
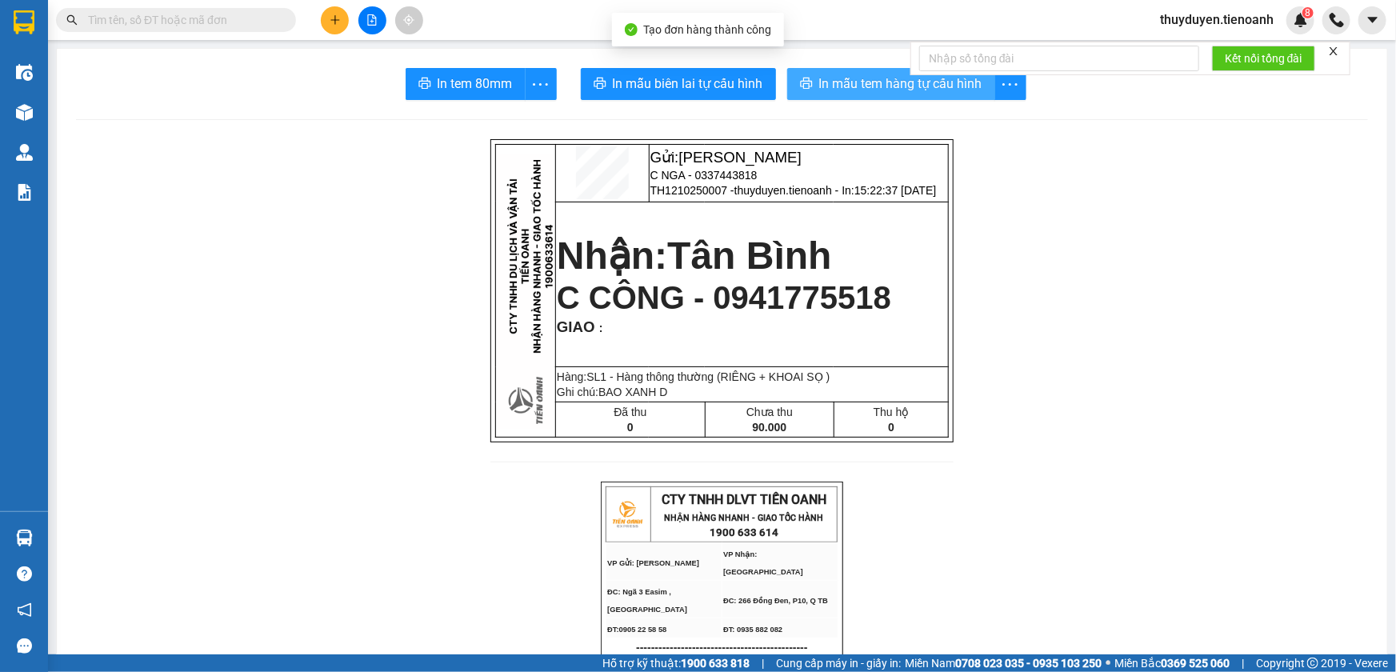
click at [829, 87] on span "In mẫu tem hàng tự cấu hình" at bounding box center [900, 84] width 163 height 20
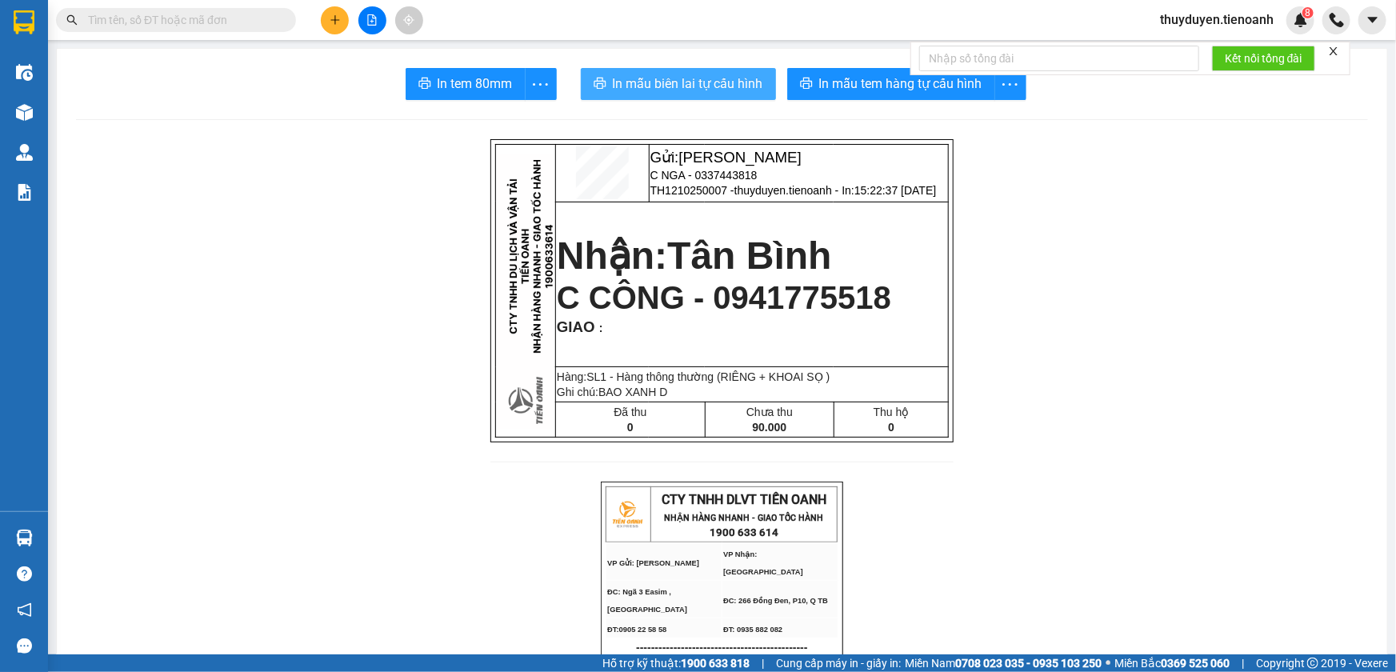
click at [649, 81] on span "In mẫu biên lai tự cấu hình" at bounding box center [688, 84] width 150 height 20
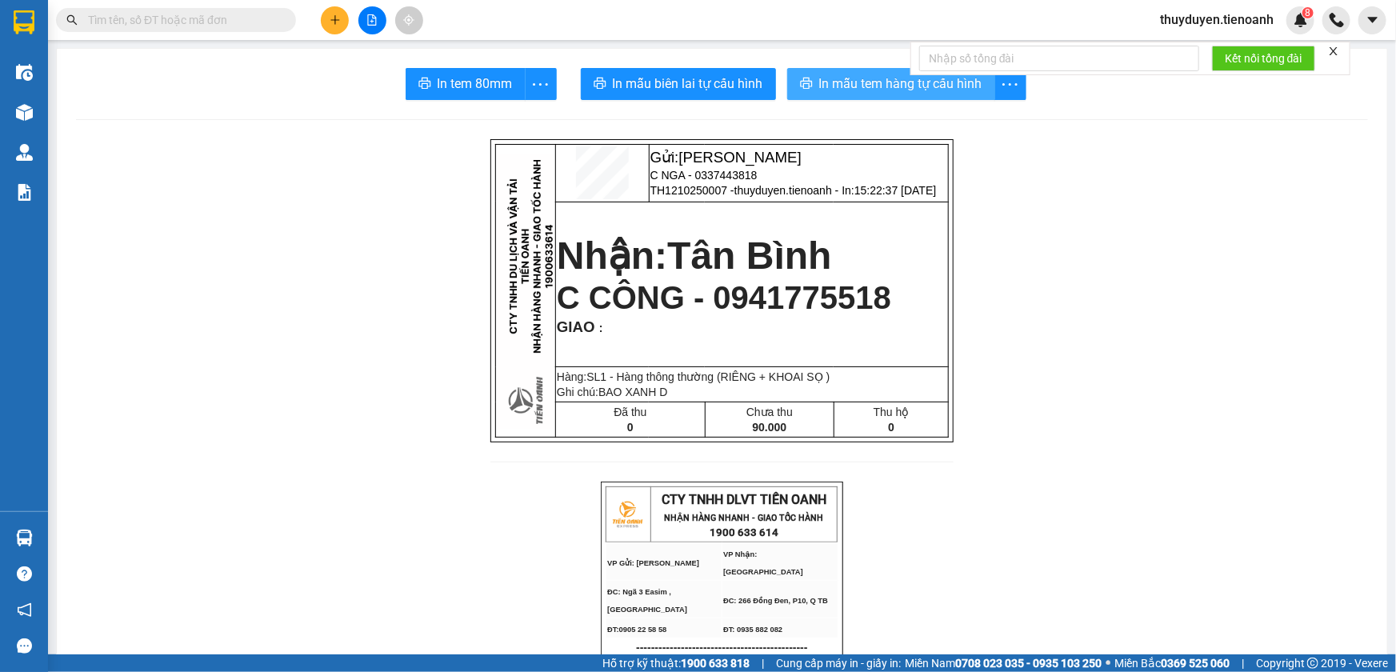
drag, startPoint x: 827, startPoint y: 87, endPoint x: 783, endPoint y: 103, distance: 46.8
click at [818, 95] on button "In mẫu tem hàng tự cấu hình" at bounding box center [891, 84] width 208 height 32
click at [936, 90] on span "In mẫu tem hàng tự cấu hình" at bounding box center [900, 84] width 163 height 20
click at [856, 98] on button "In mẫu tem hàng tự cấu hình" at bounding box center [891, 84] width 208 height 32
